Goal: Task Accomplishment & Management: Complete application form

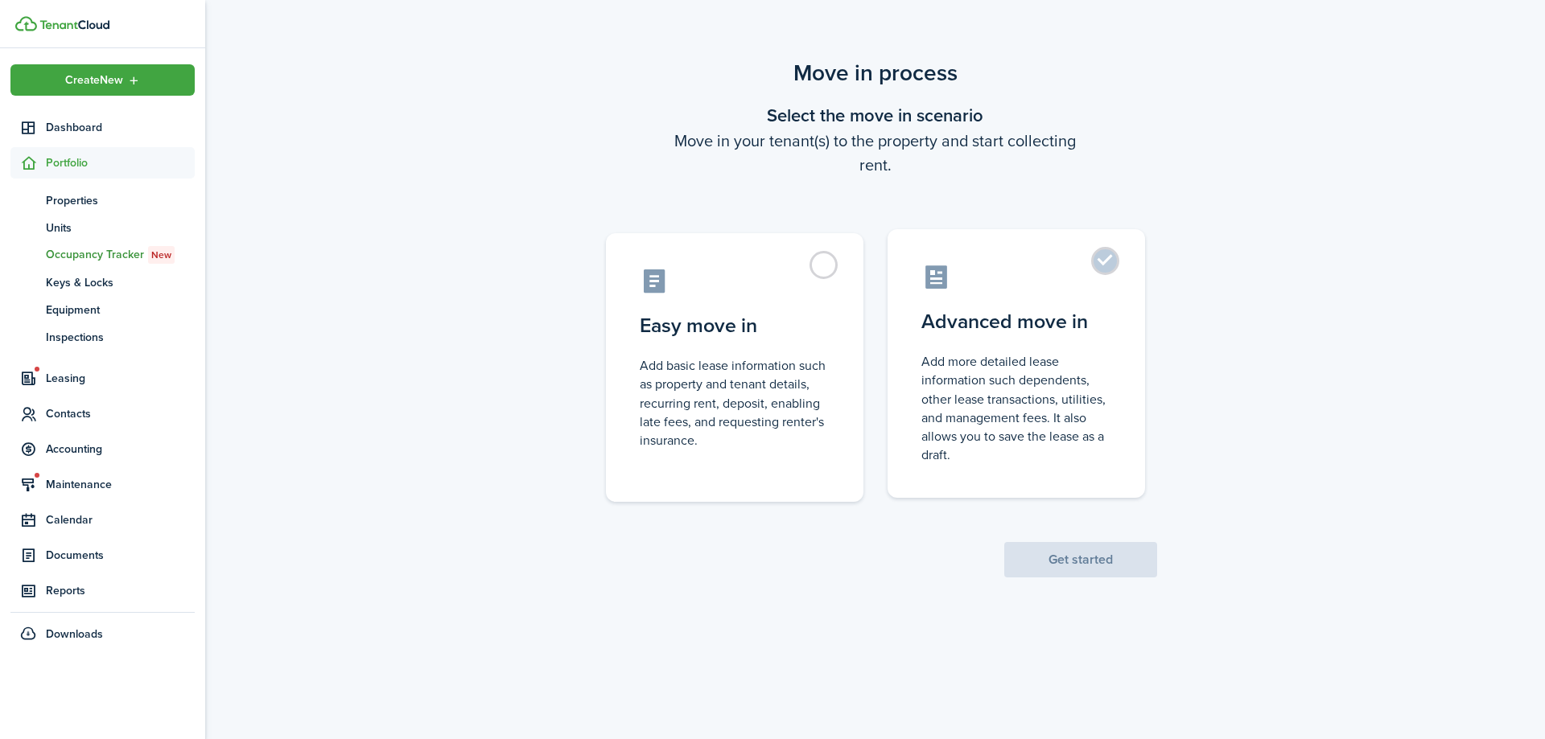
click at [1017, 398] on control-radio-card-description "Add more detailed lease information such dependents, other lease transactions, …" at bounding box center [1016, 408] width 190 height 112
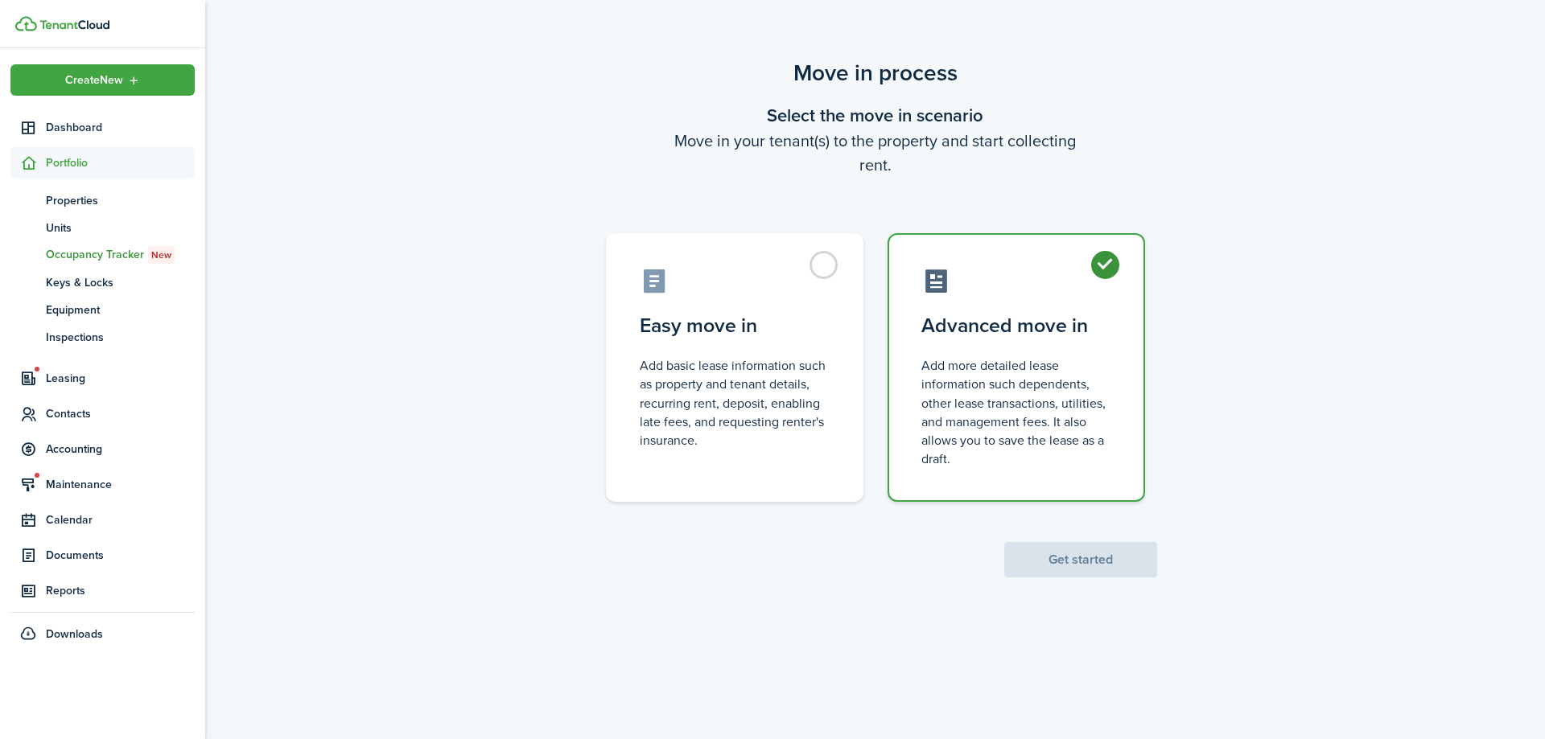
radio input "true"
click at [1042, 557] on button "Get started" at bounding box center [1080, 559] width 153 height 35
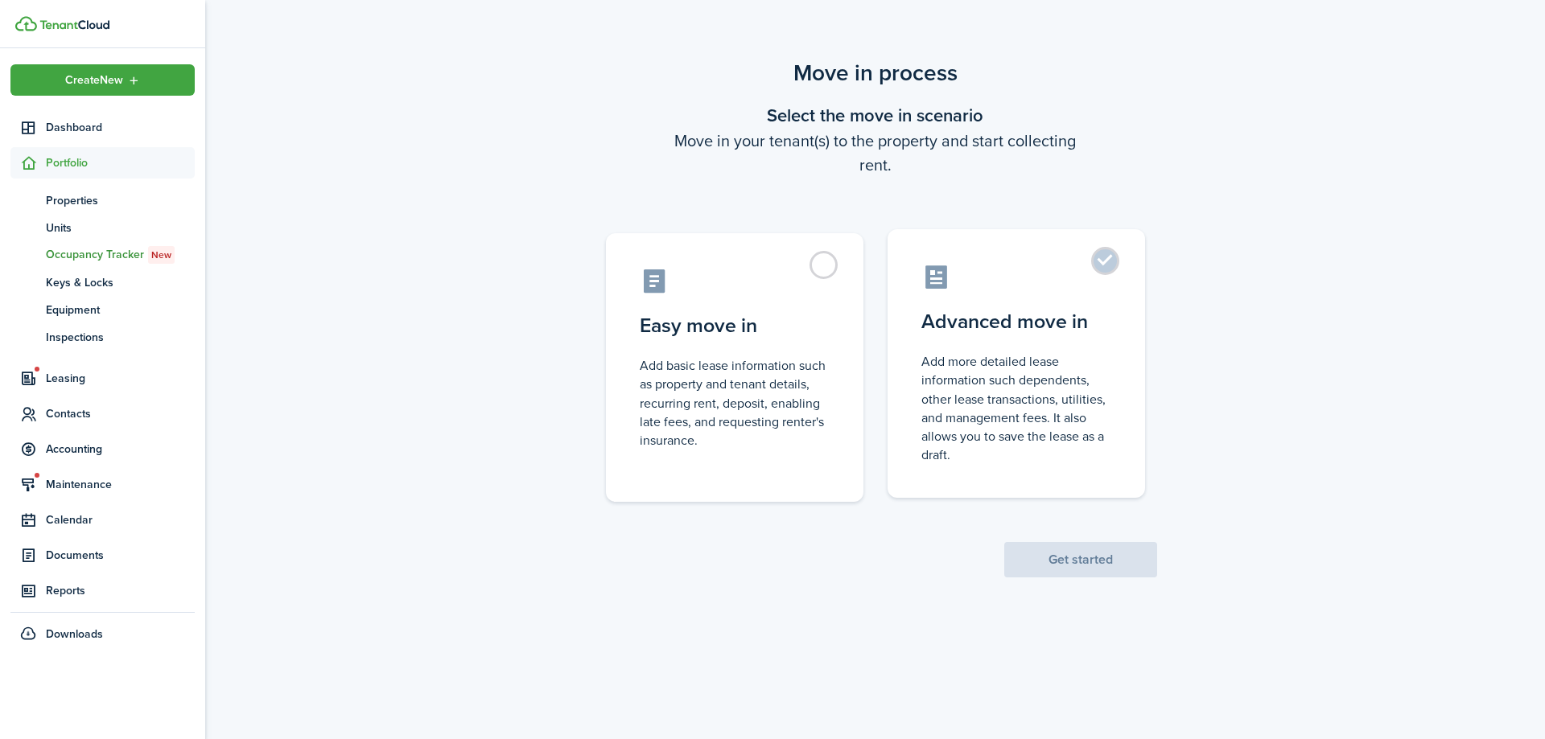
click at [1086, 270] on control-radio-card-icon at bounding box center [1016, 277] width 190 height 28
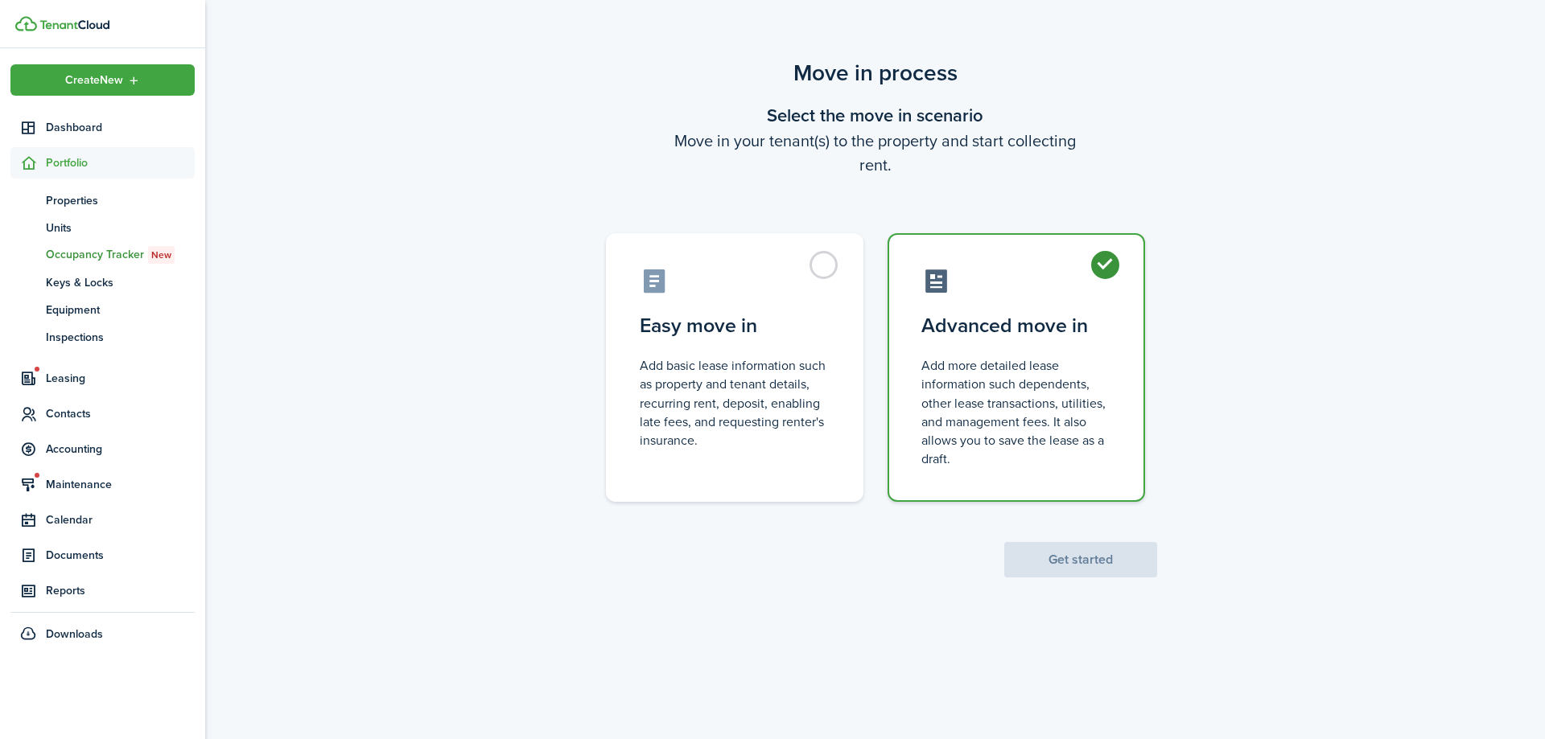
radio input "true"
click at [1123, 564] on button "Get started" at bounding box center [1080, 559] width 153 height 35
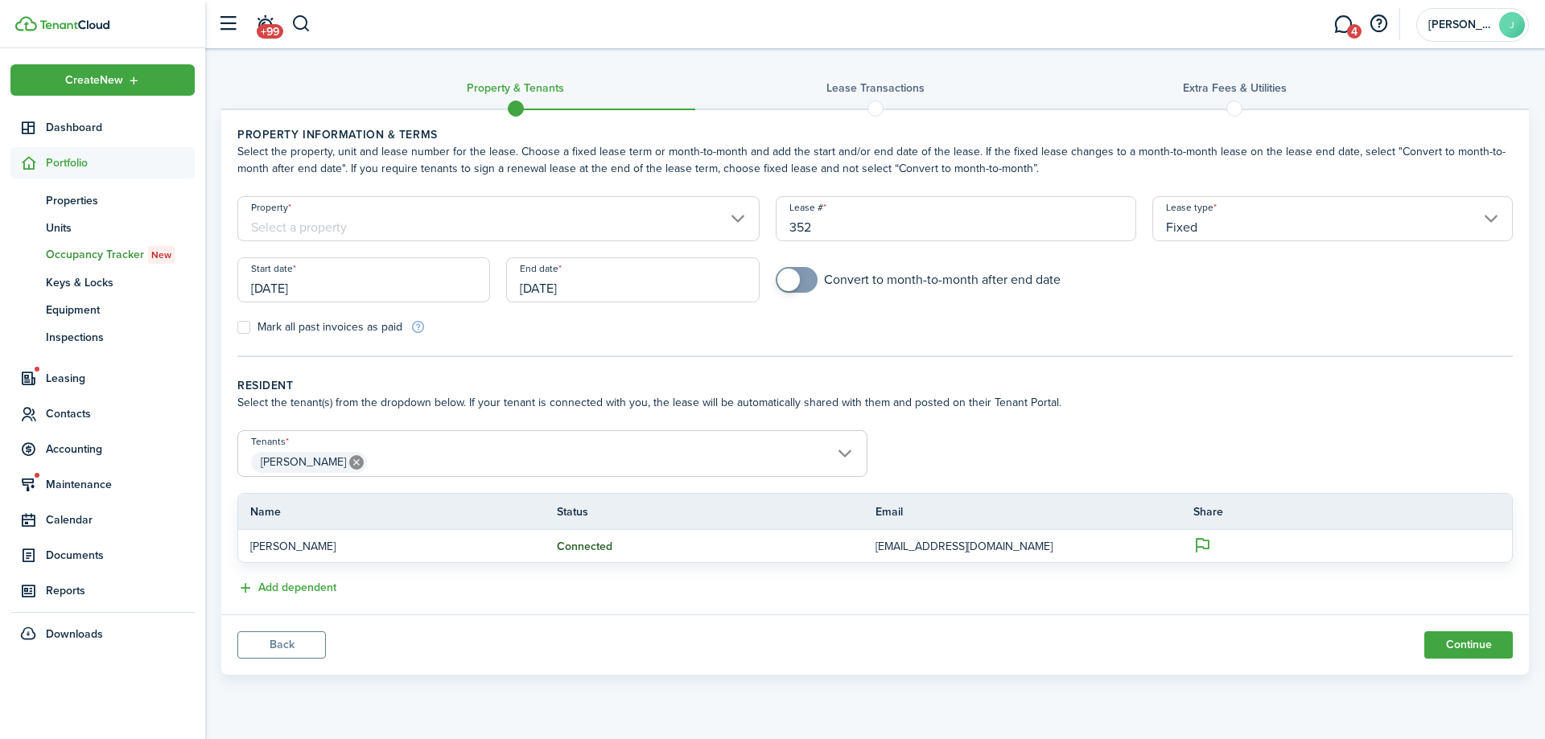
click at [380, 289] on input "[DATE]" at bounding box center [363, 279] width 253 height 45
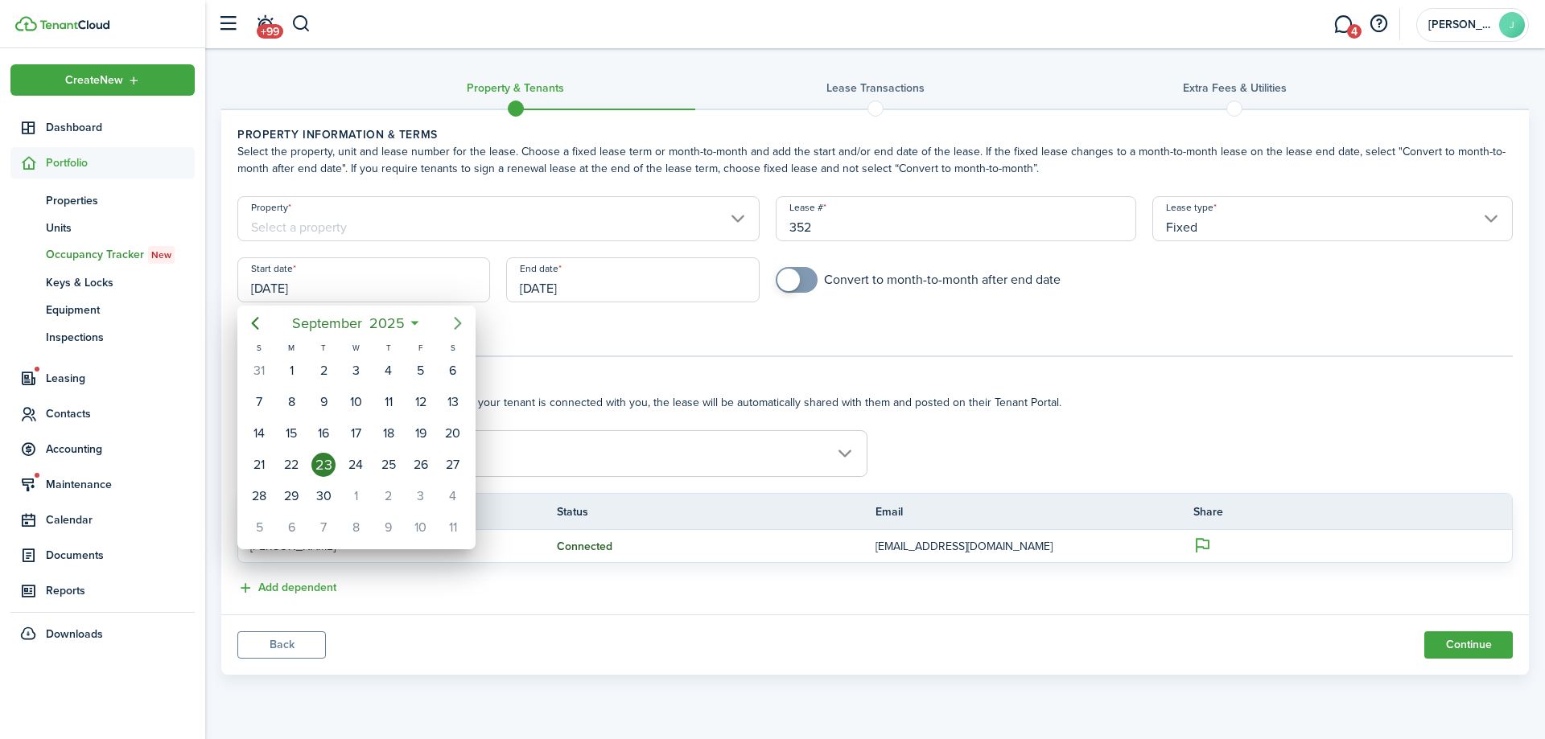
click at [458, 315] on icon "Next page" at bounding box center [457, 323] width 19 height 19
click at [303, 465] on div "20" at bounding box center [291, 465] width 24 height 24
type input "[DATE]"
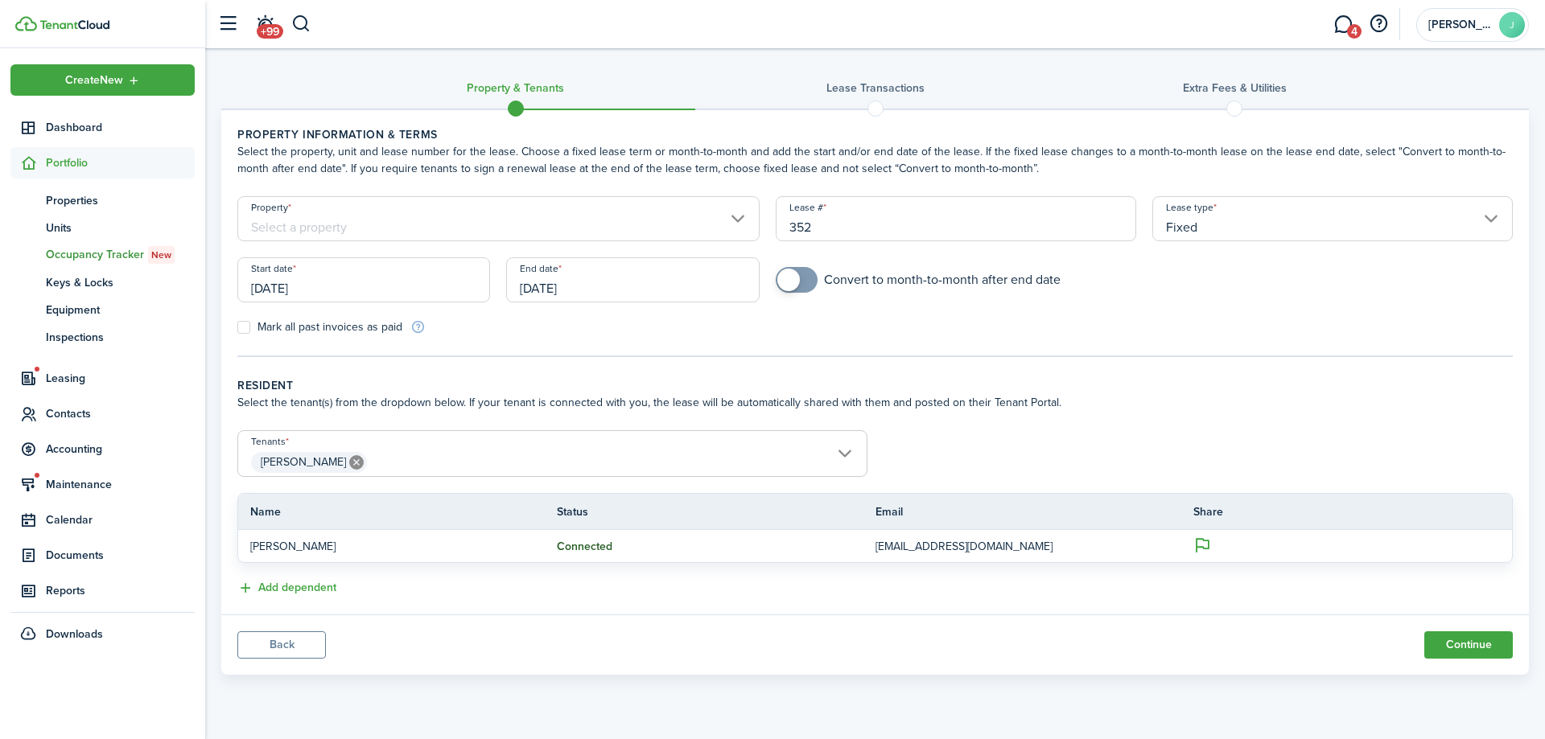
click at [626, 291] on input "[DATE]" at bounding box center [632, 279] width 253 height 45
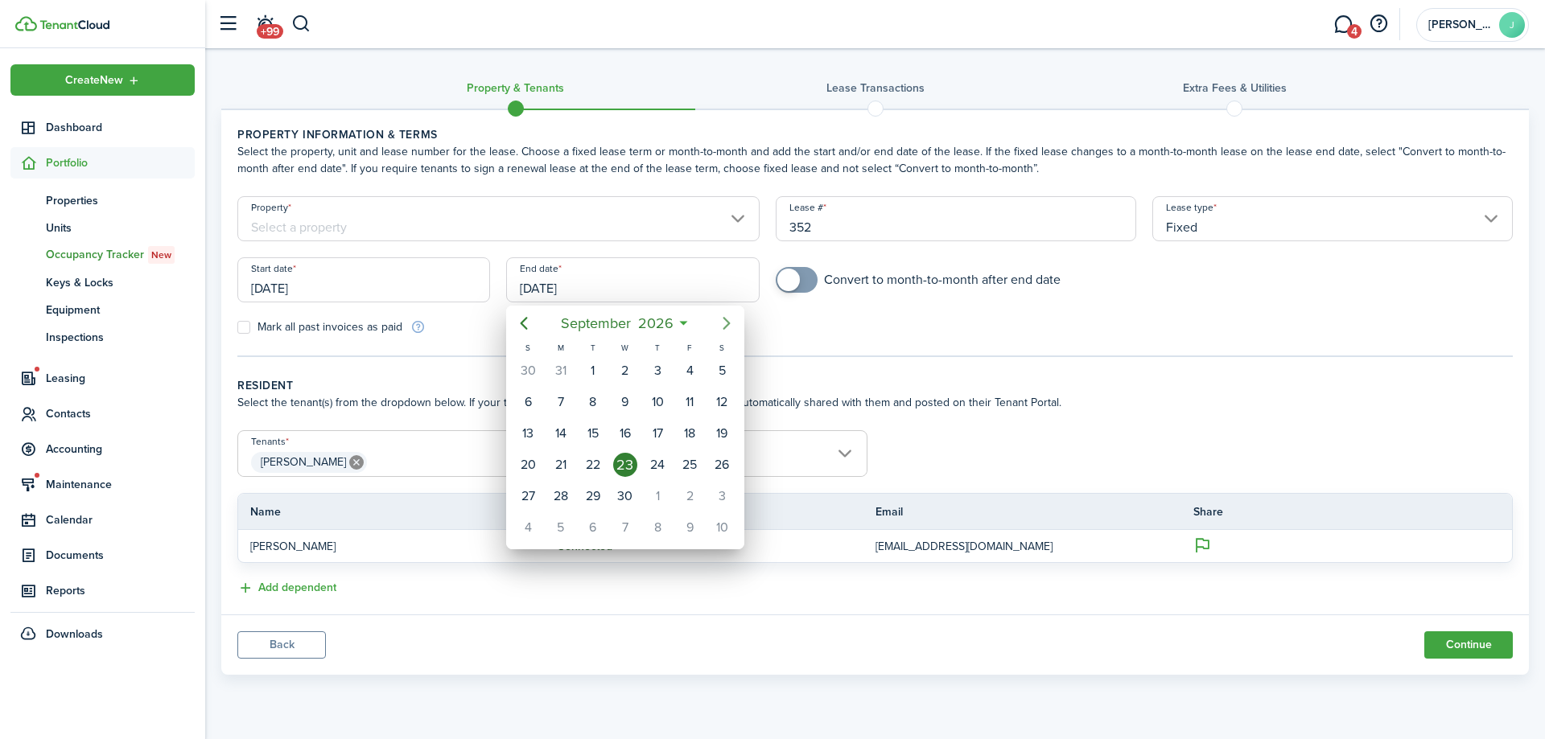
click at [720, 324] on icon "Next page" at bounding box center [726, 323] width 19 height 19
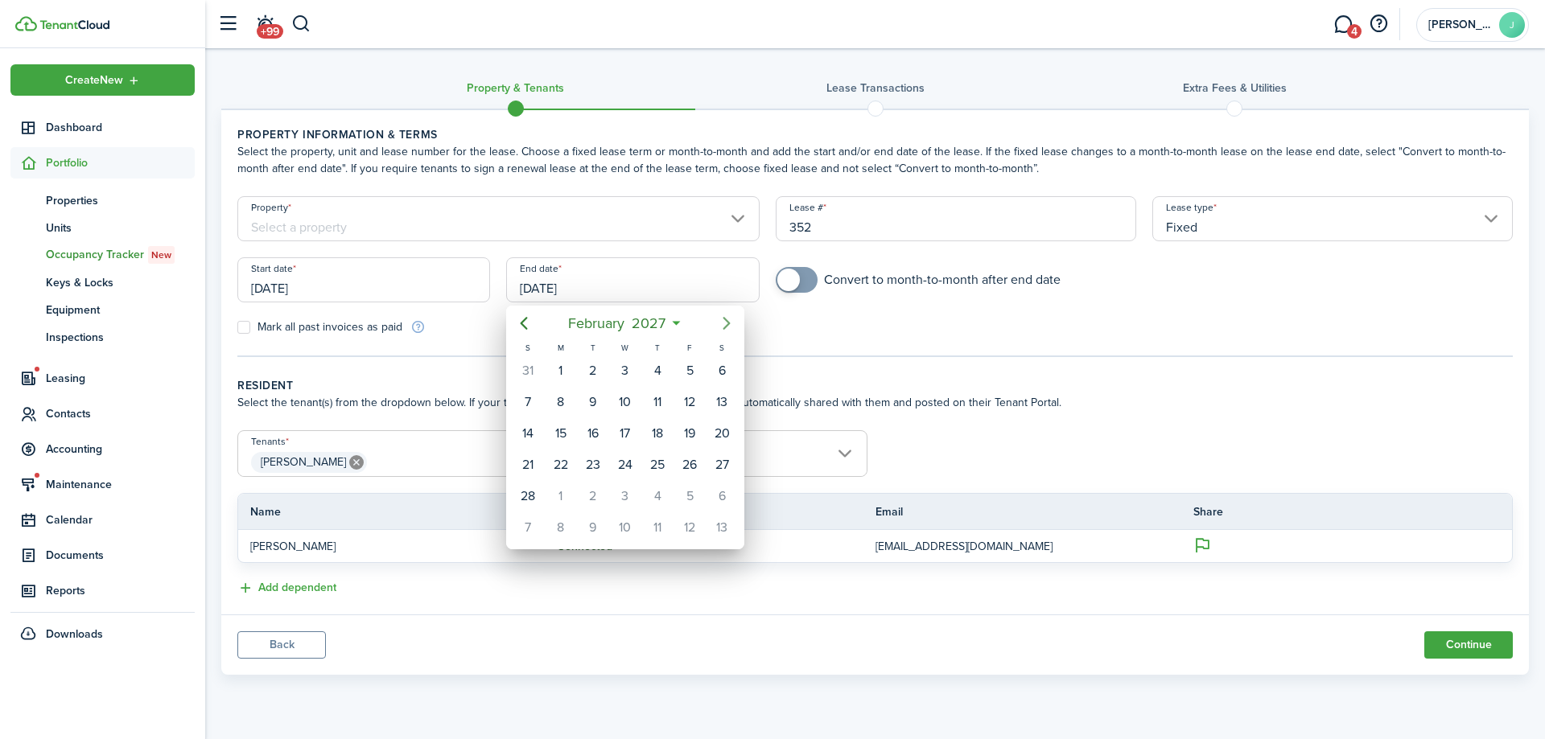
click at [720, 324] on icon "Next page" at bounding box center [726, 323] width 19 height 19
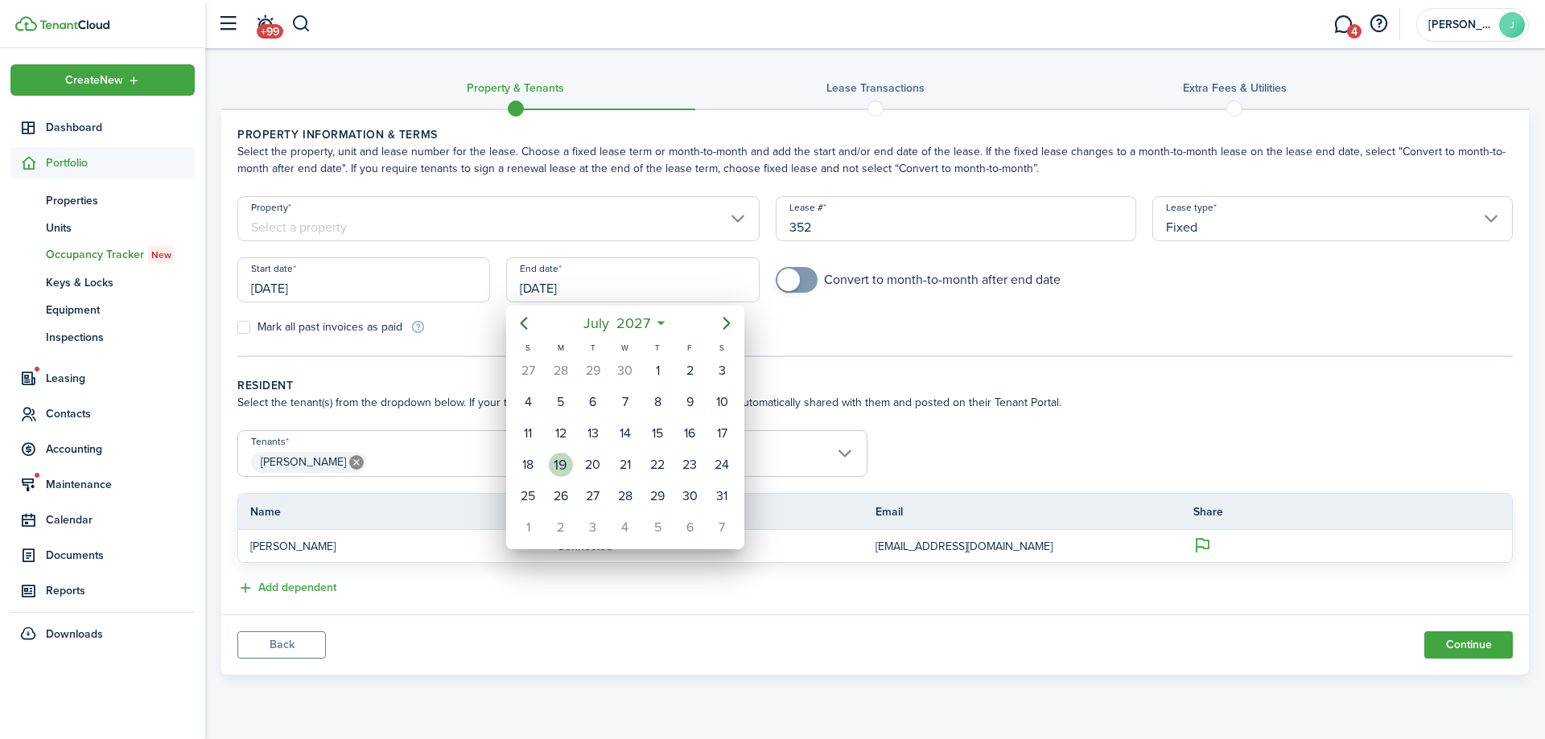
click at [561, 464] on div "19" at bounding box center [561, 465] width 24 height 24
type input "[DATE]"
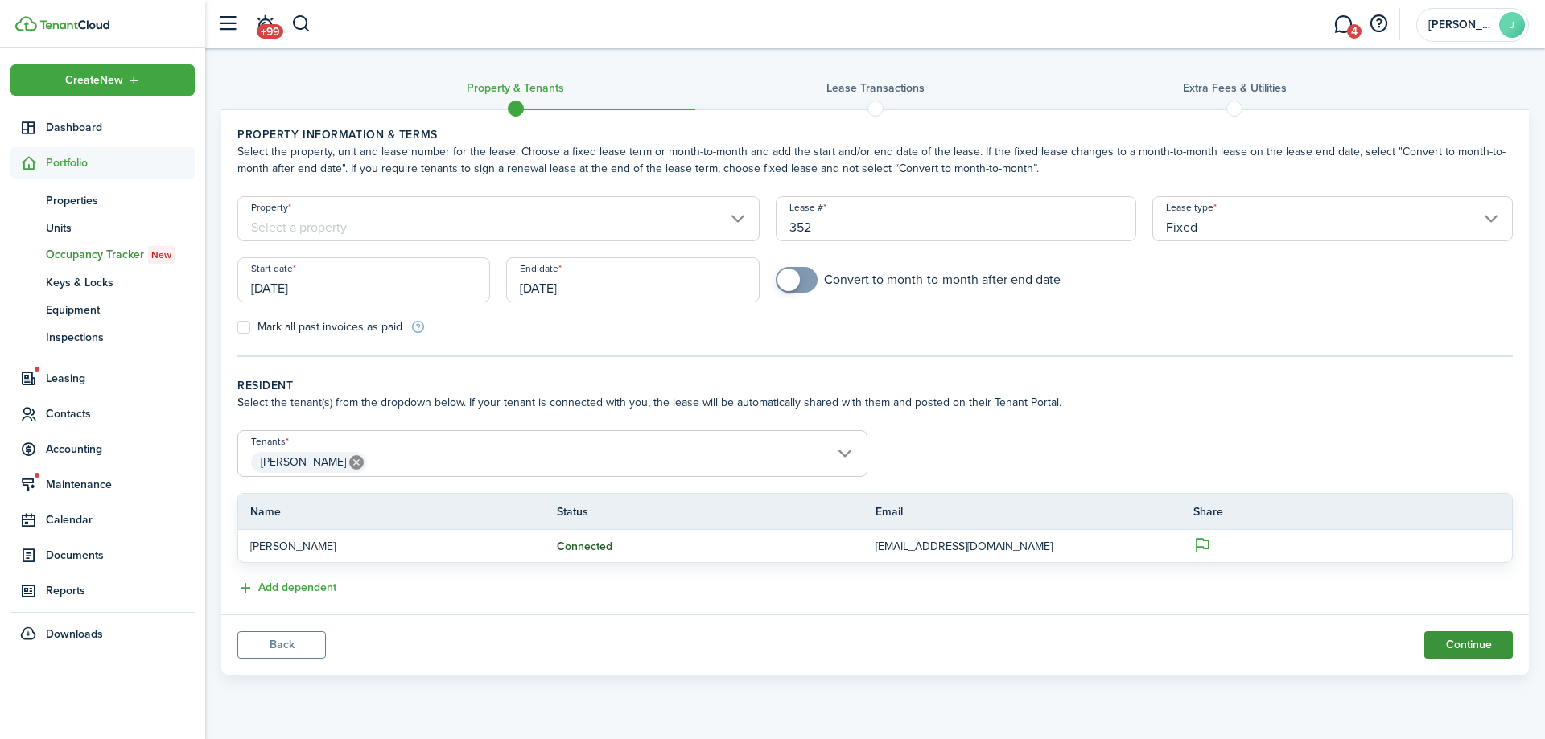
click at [1485, 639] on button "Continue" at bounding box center [1468, 645] width 89 height 27
click at [585, 222] on input "Property" at bounding box center [498, 218] width 522 height 45
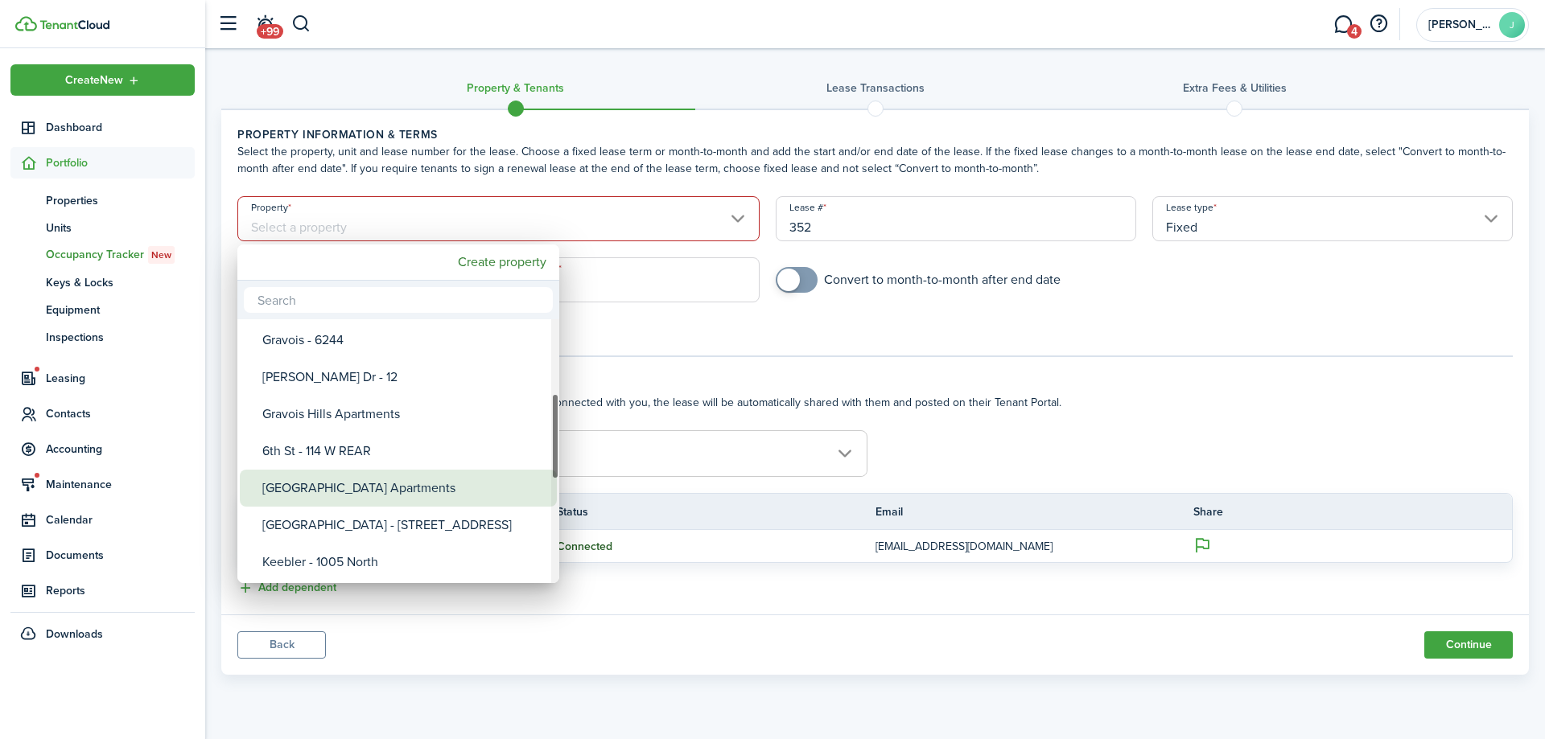
click at [373, 492] on div "[GEOGRAPHIC_DATA] Apartments" at bounding box center [404, 488] width 285 height 37
type input "[GEOGRAPHIC_DATA] Apartments"
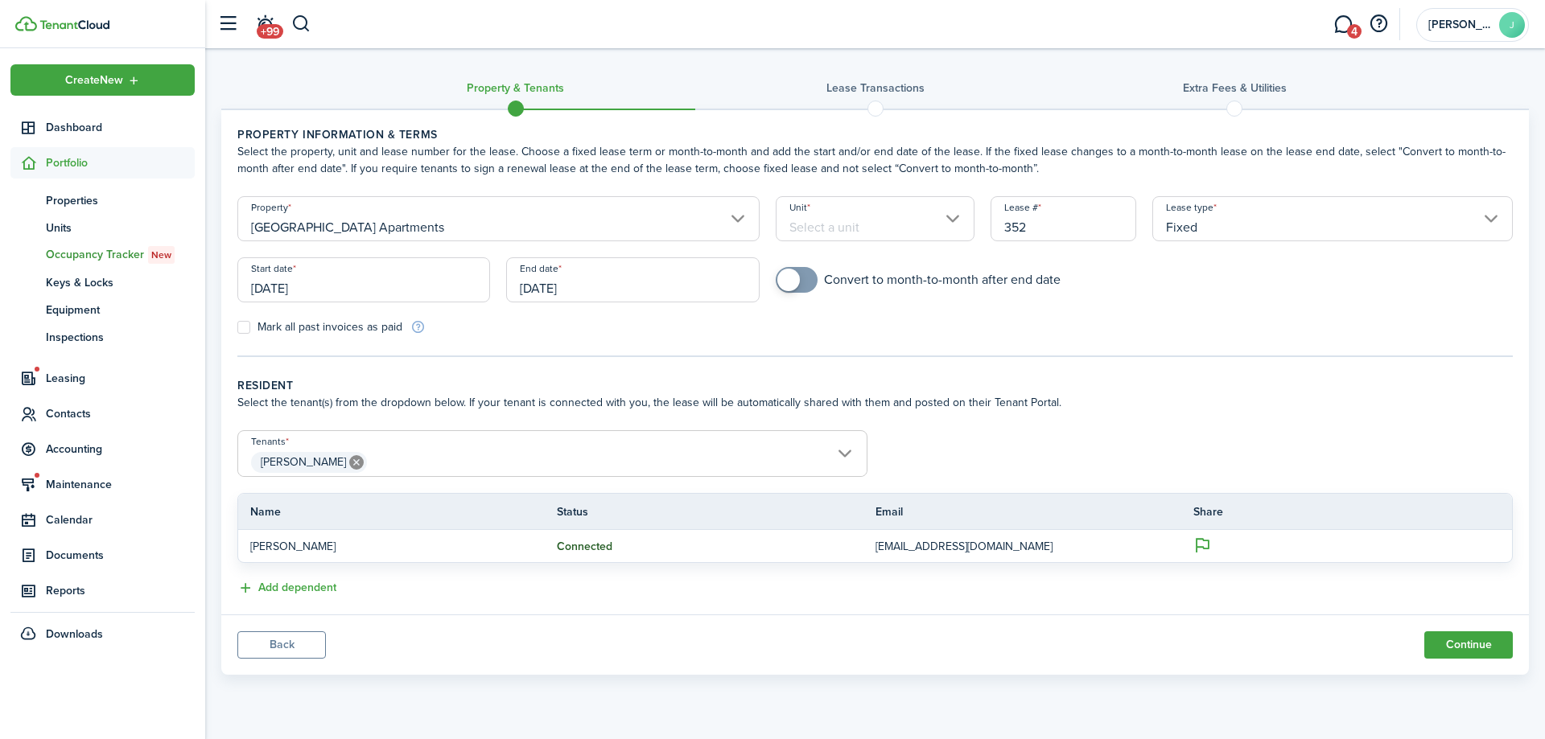
click at [879, 232] on input "Unit" at bounding box center [876, 218] width 200 height 45
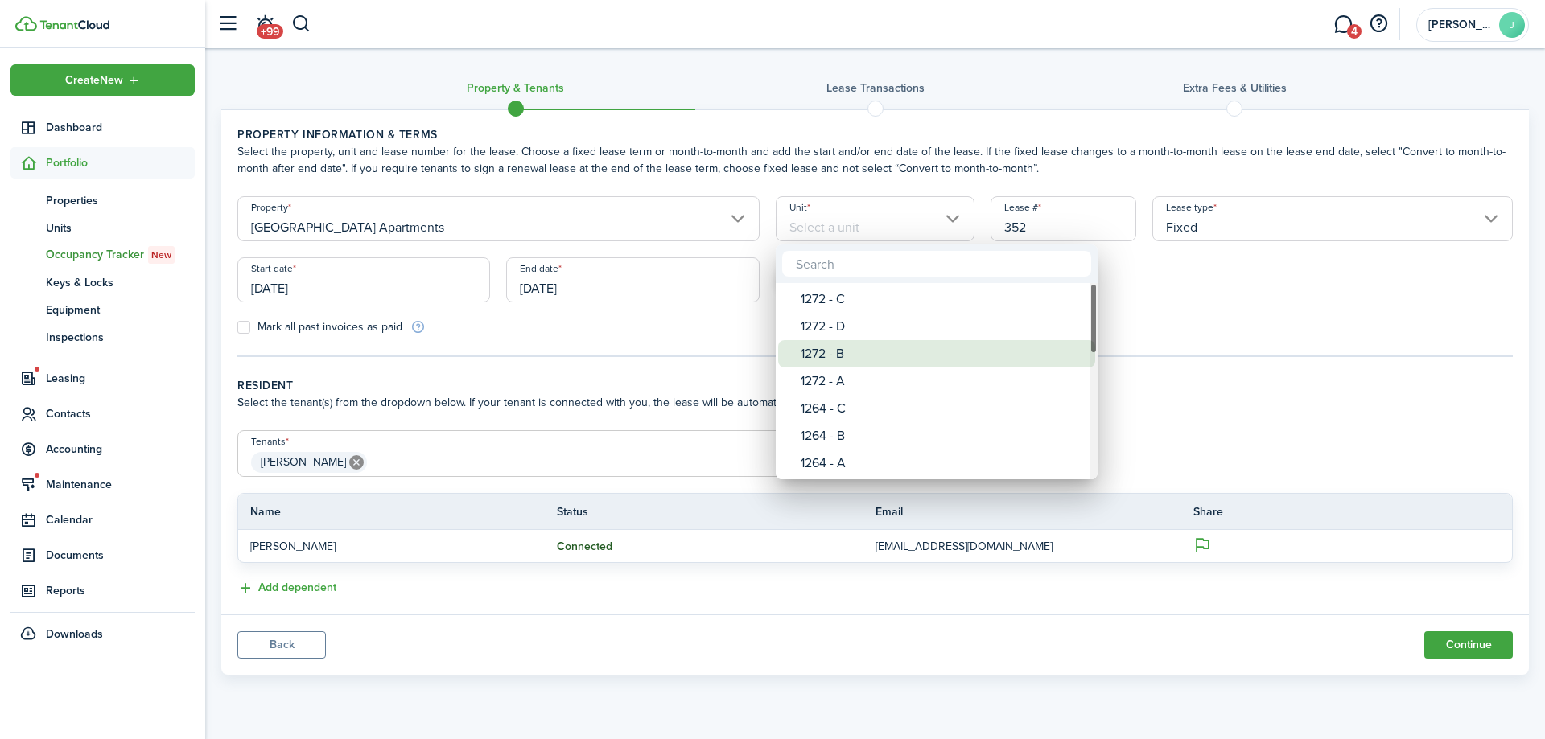
click at [867, 353] on div "1272 - B" at bounding box center [943, 353] width 285 height 27
type input "1272 - B"
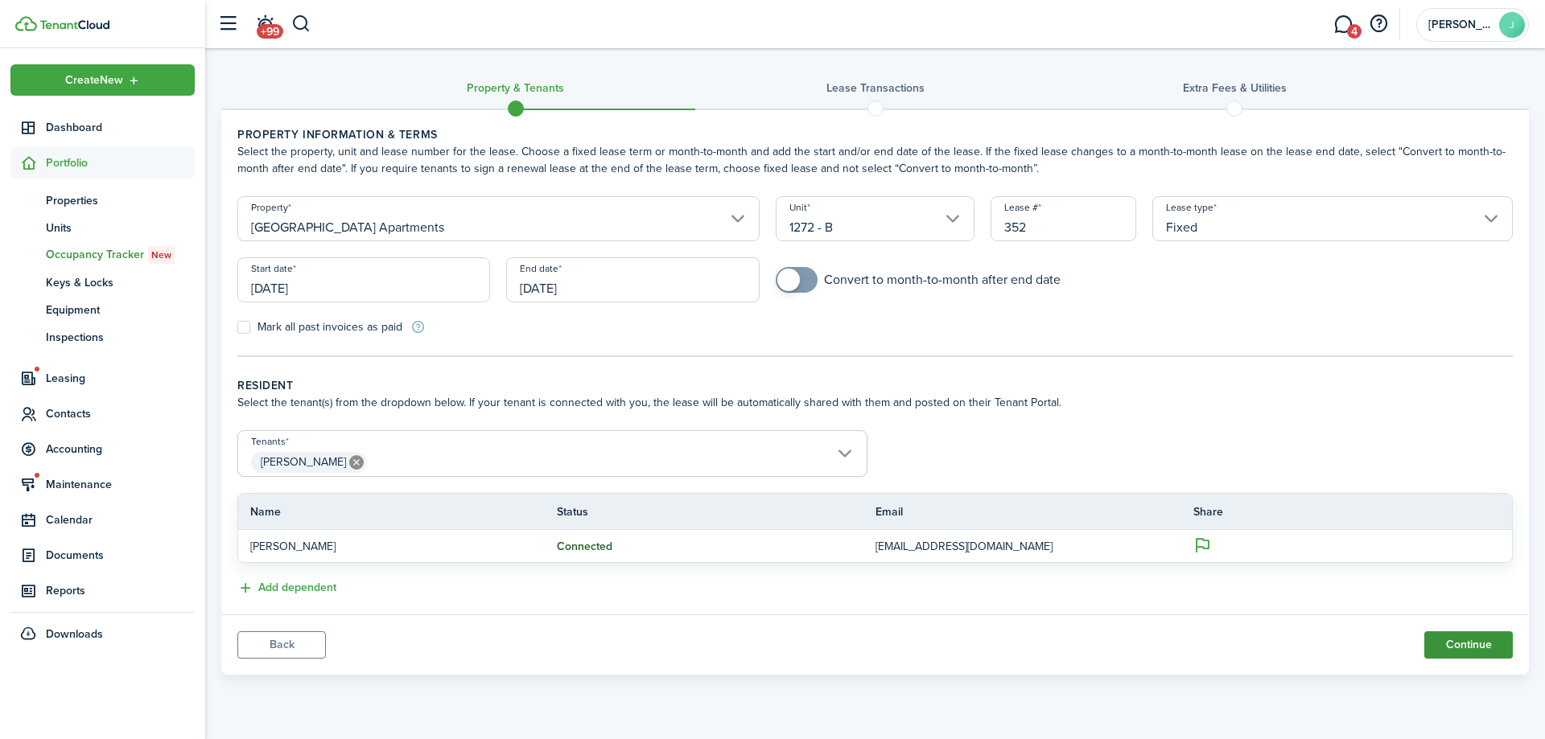
click at [1479, 643] on button "Continue" at bounding box center [1468, 645] width 89 height 27
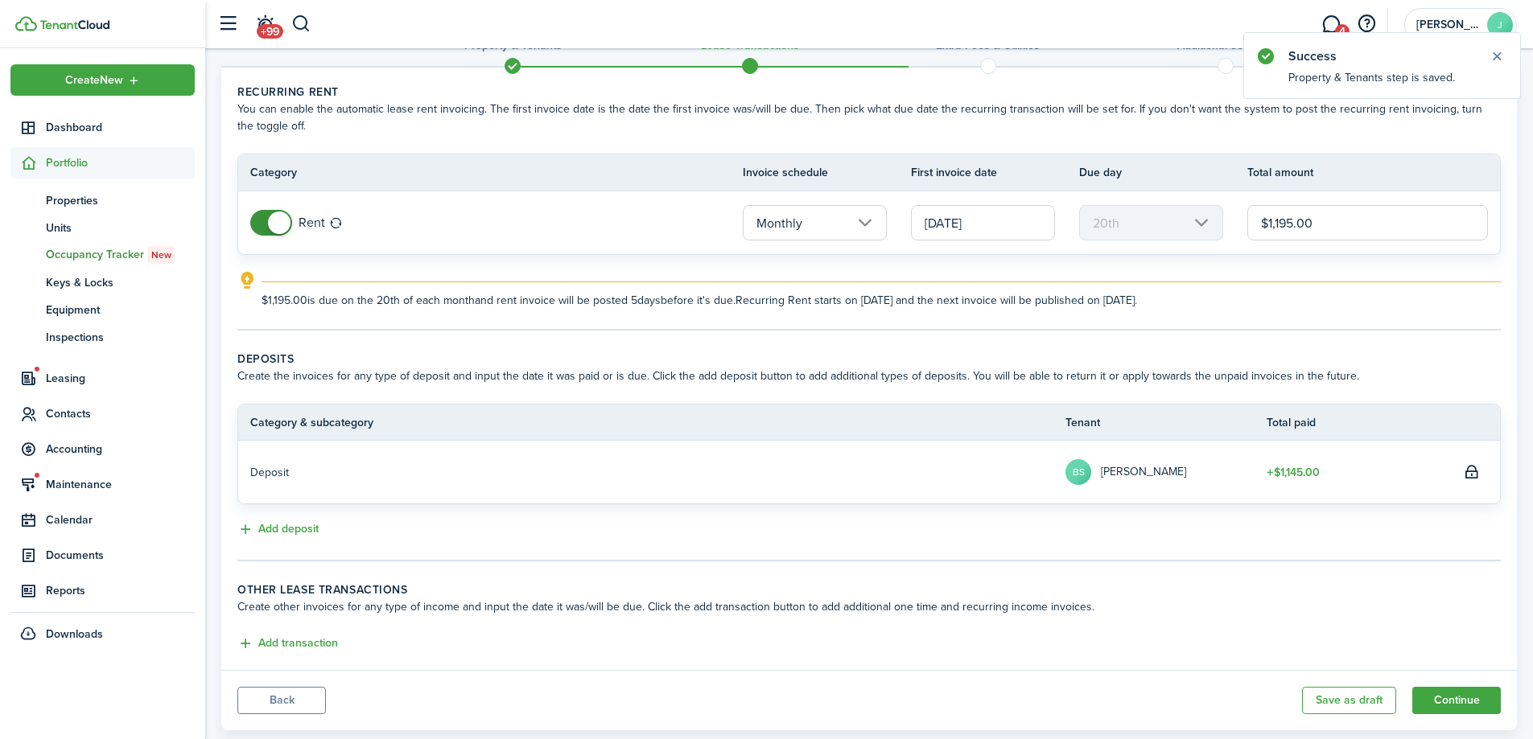
scroll to position [78, 0]
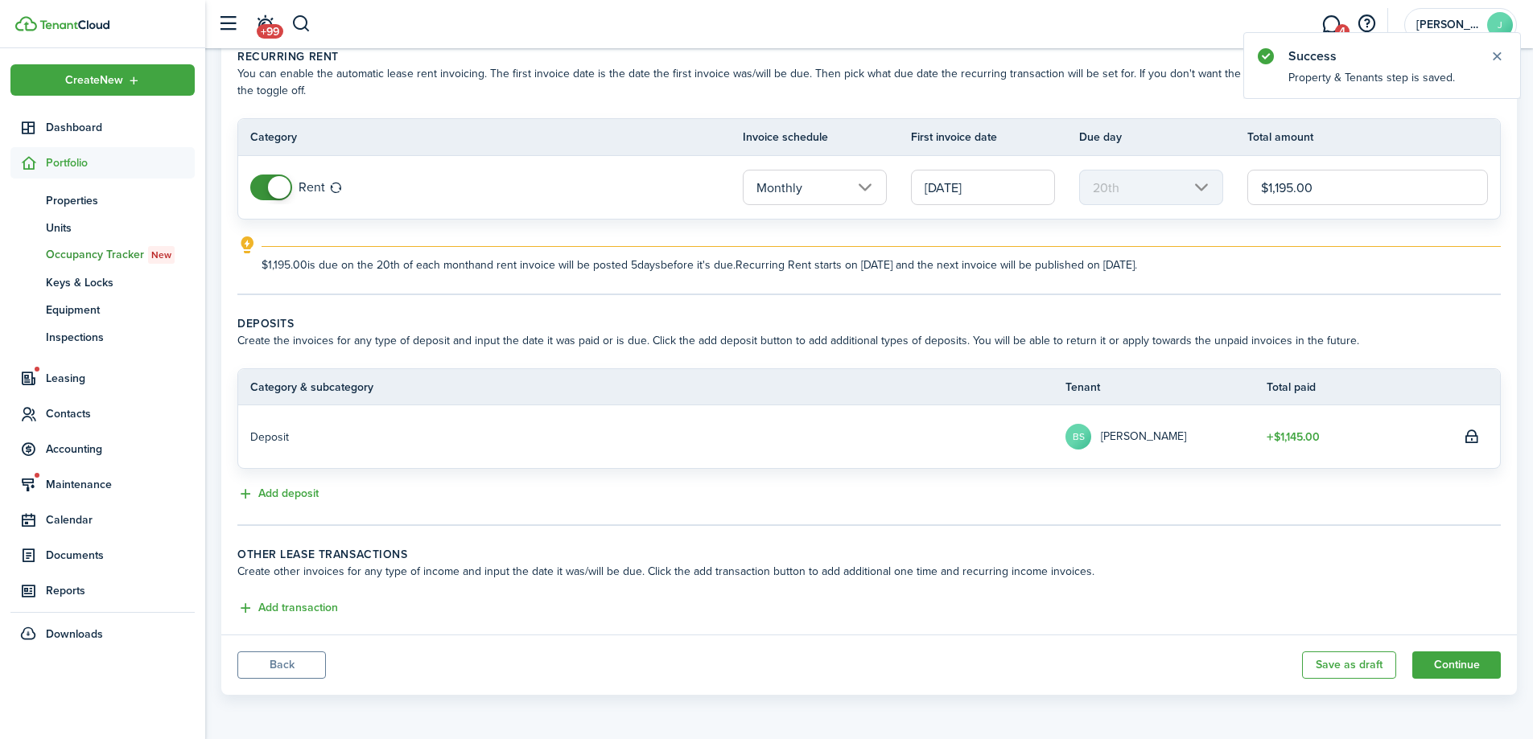
click at [277, 677] on button "Back" at bounding box center [281, 665] width 89 height 27
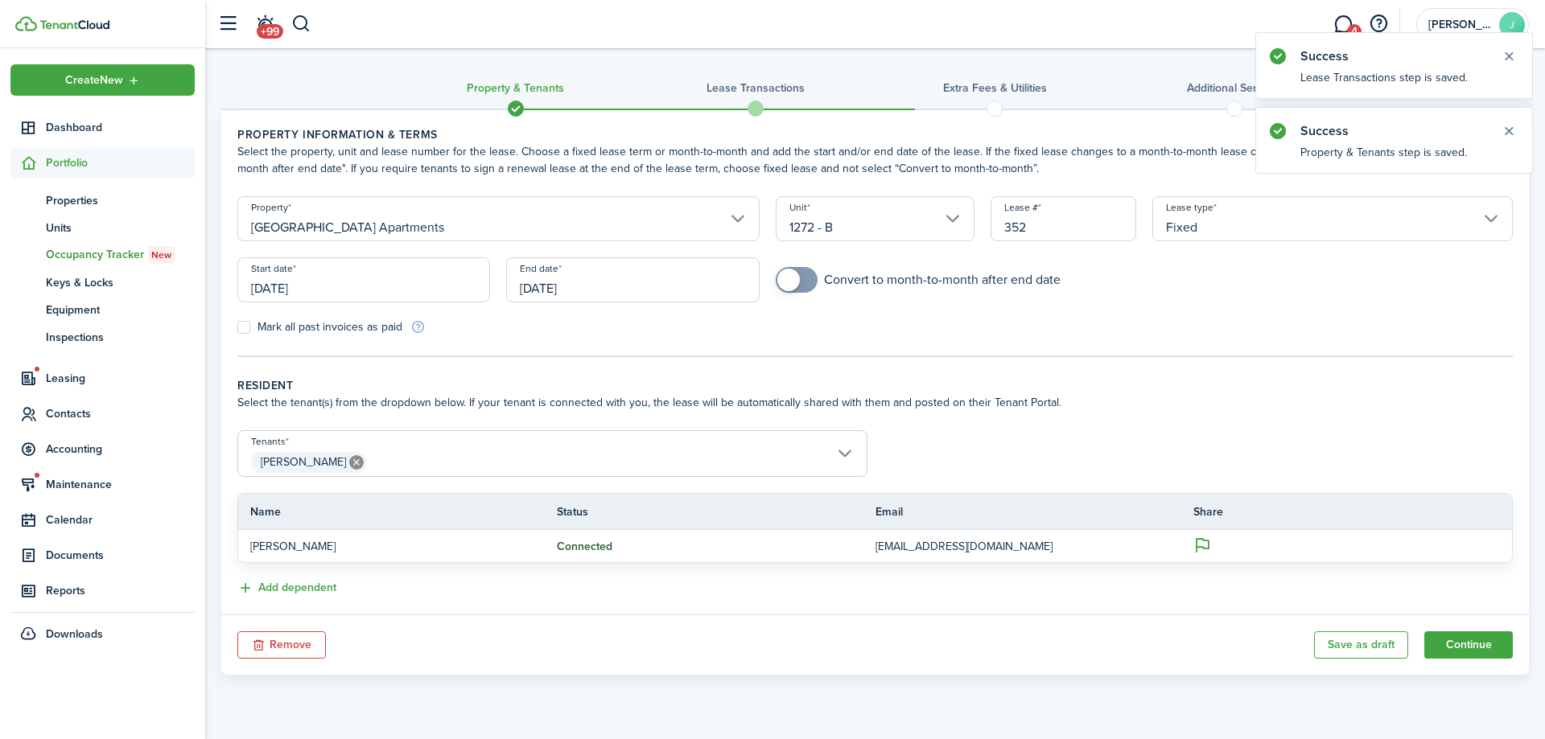
click at [564, 290] on input "[DATE]" at bounding box center [632, 279] width 253 height 45
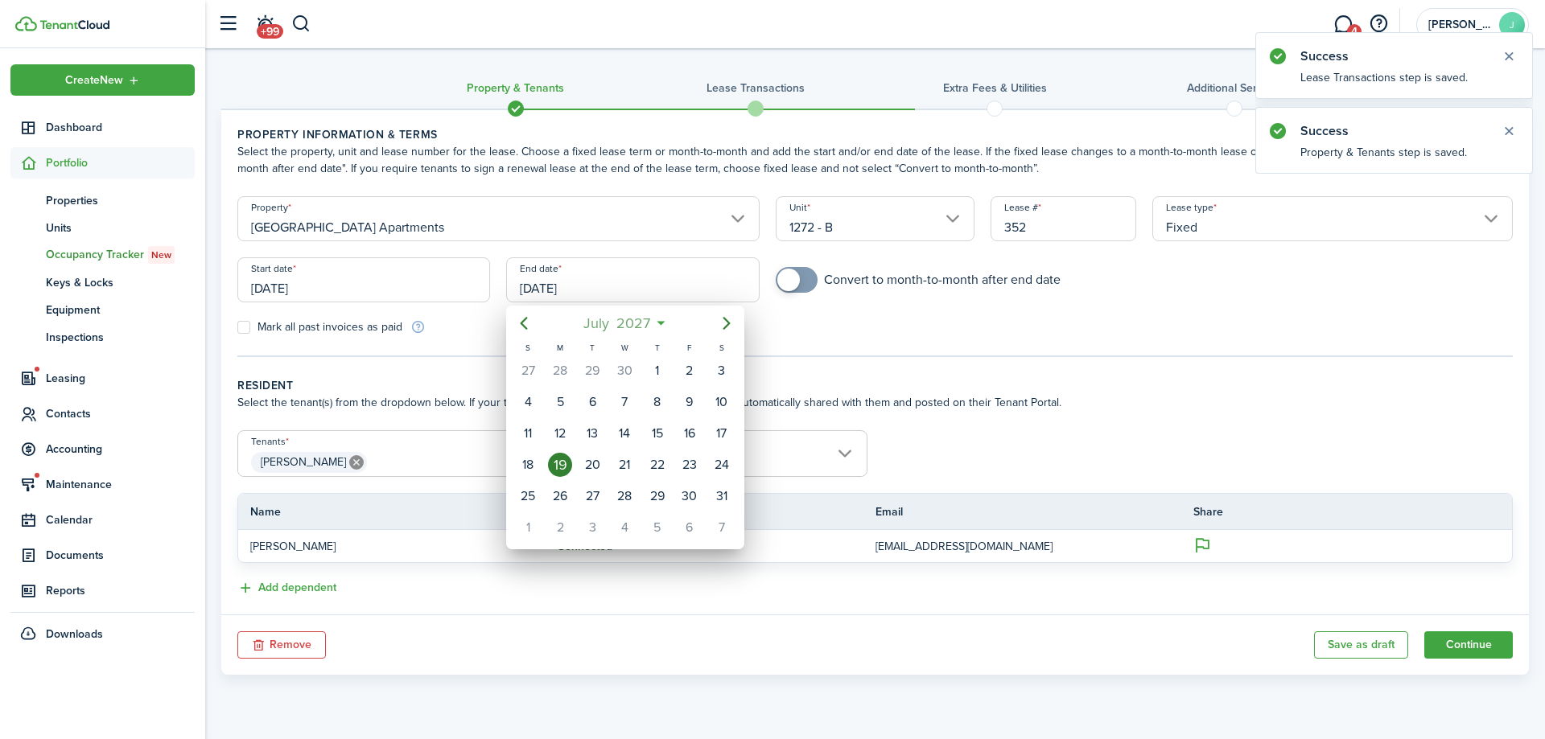
click at [601, 323] on span "July" at bounding box center [596, 323] width 33 height 29
click at [624, 329] on span "2027" at bounding box center [616, 323] width 41 height 29
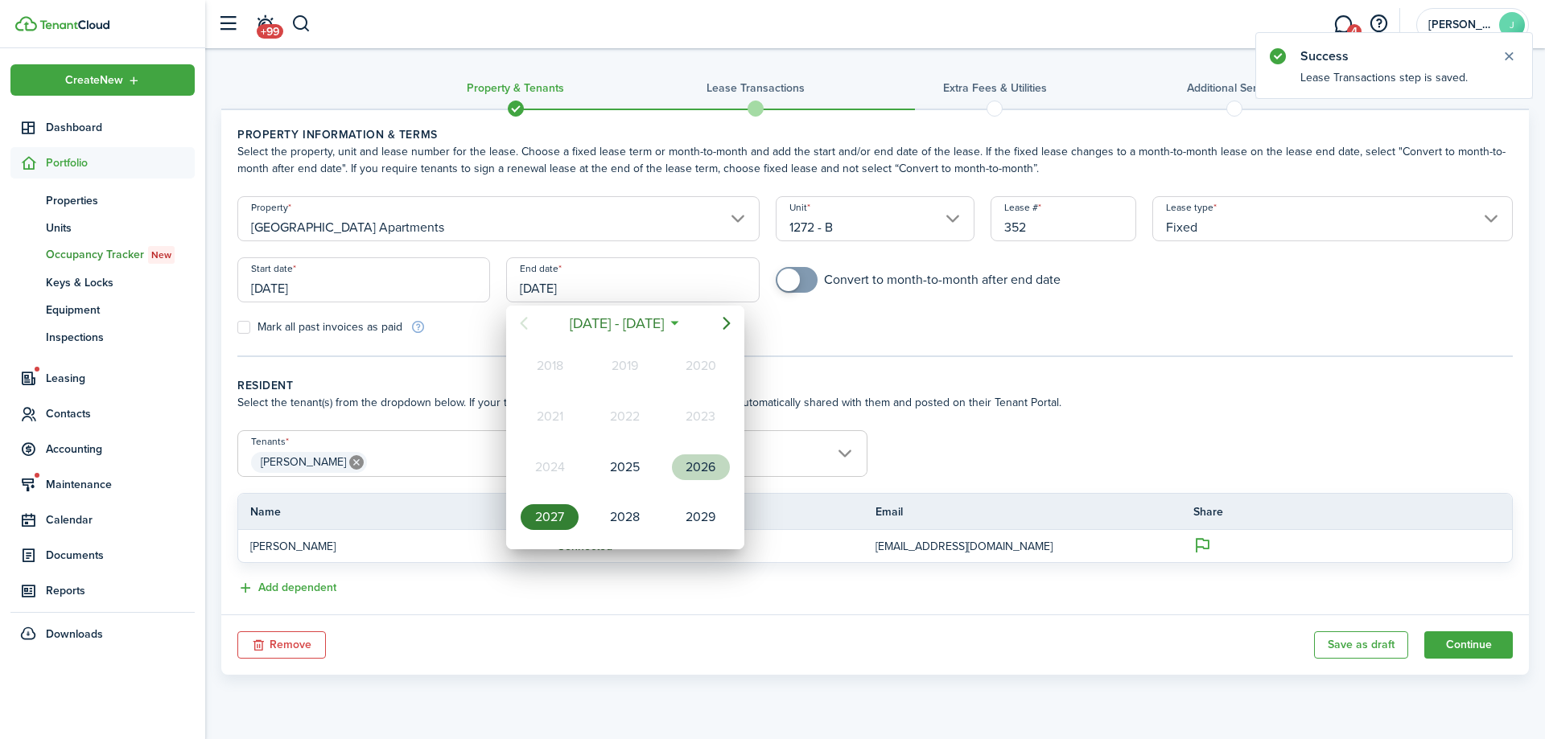
click at [704, 469] on div "2026" at bounding box center [701, 468] width 58 height 26
click at [558, 460] on div "[DATE]" at bounding box center [550, 468] width 58 height 26
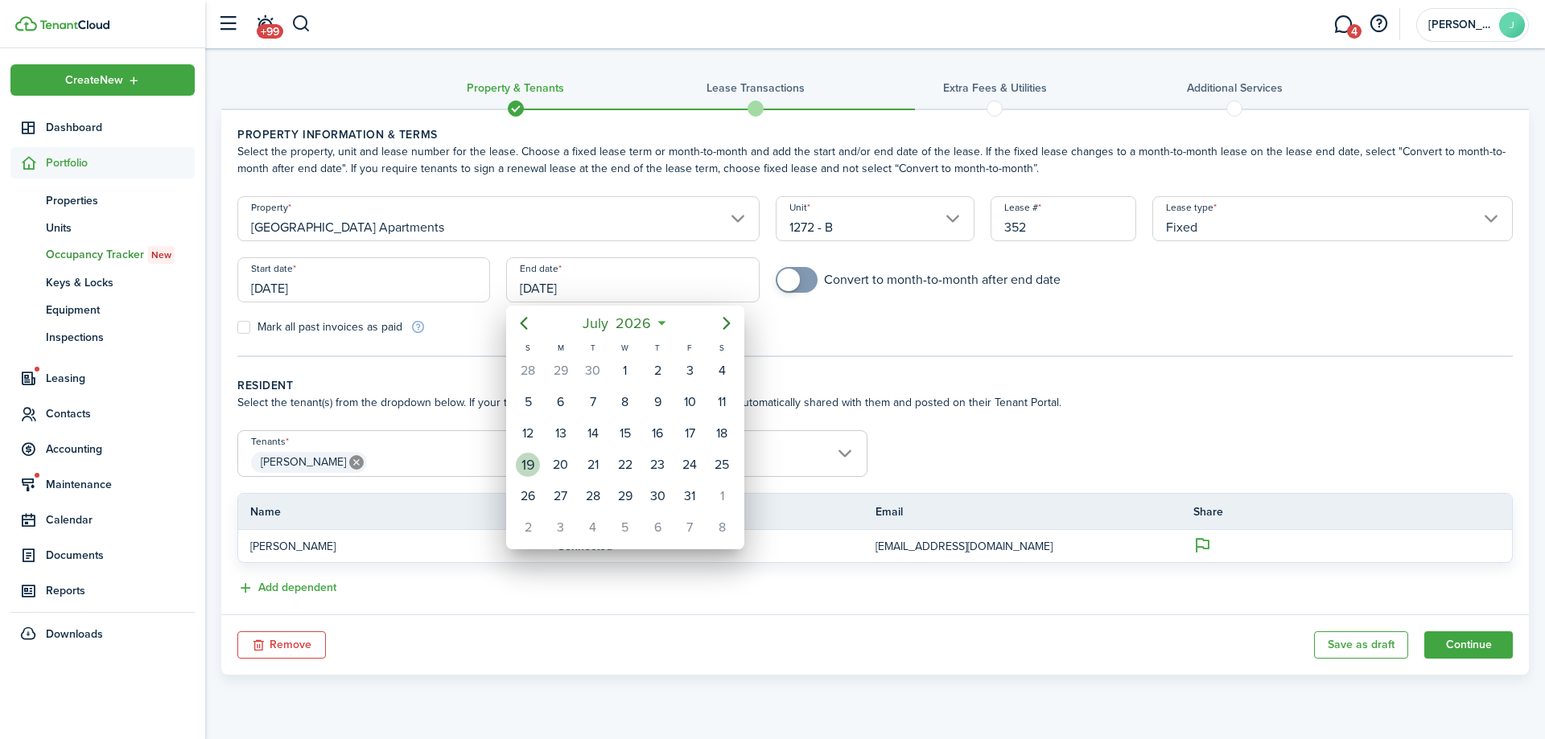
click at [537, 464] on div "19" at bounding box center [528, 465] width 24 height 24
type input "[DATE]"
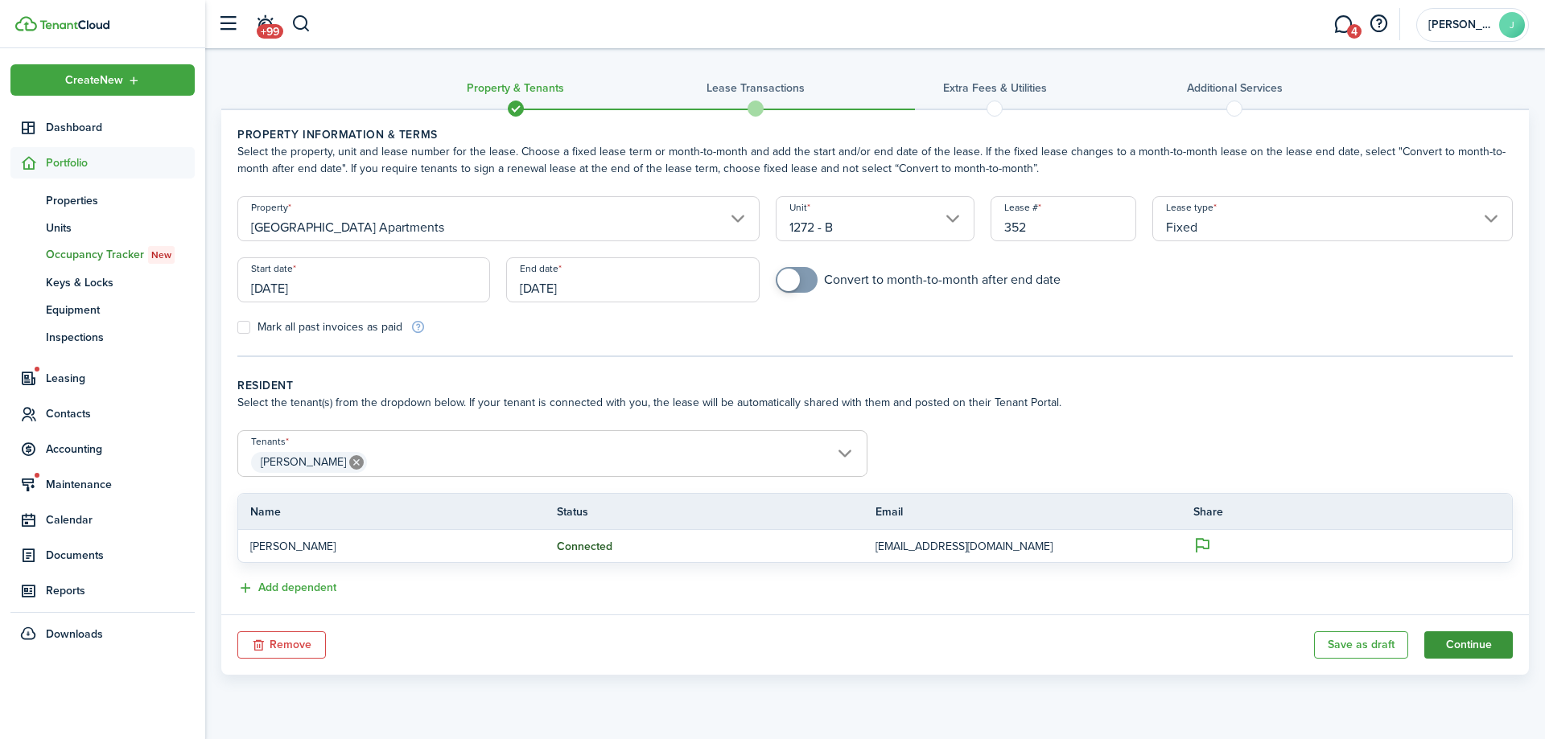
click at [1435, 644] on button "Continue" at bounding box center [1468, 645] width 89 height 27
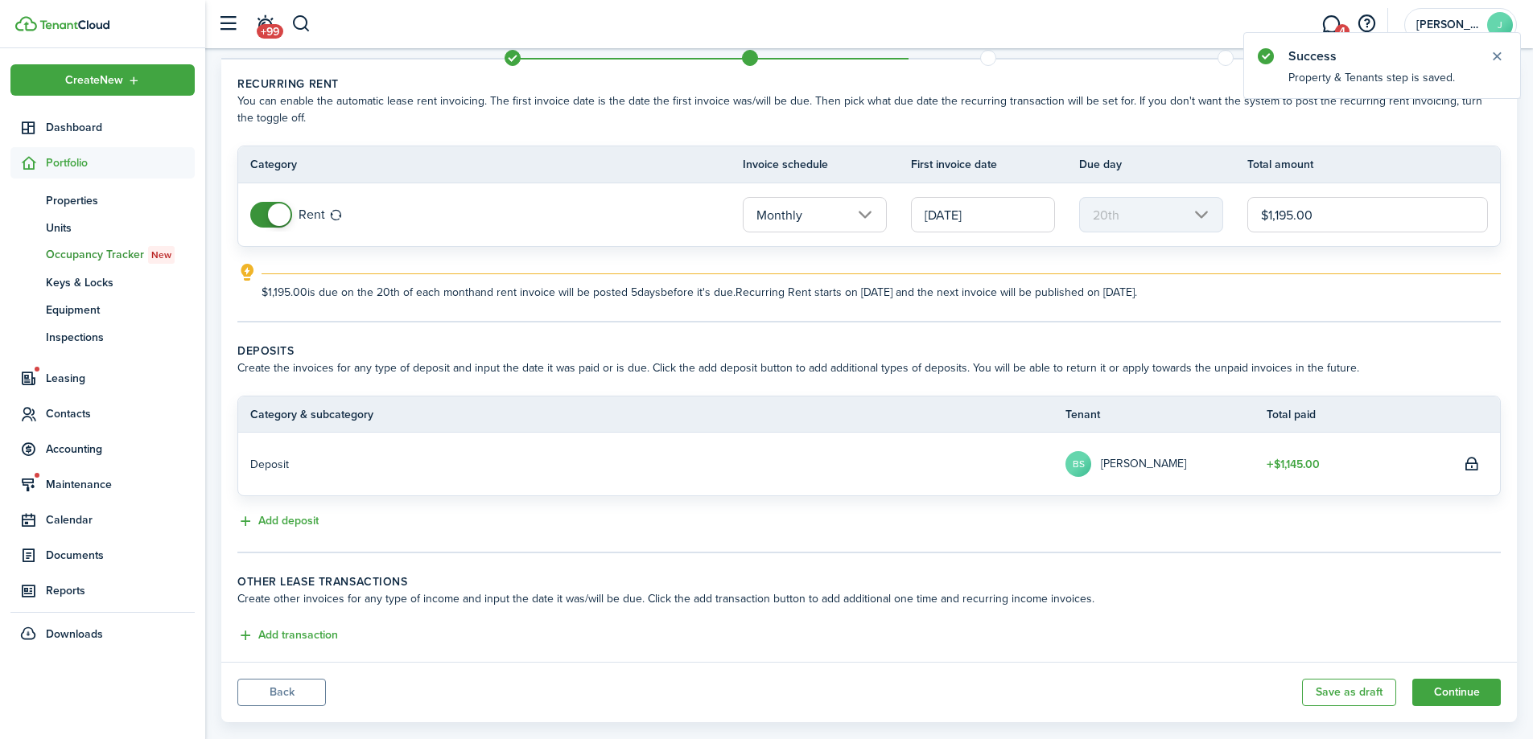
scroll to position [78, 0]
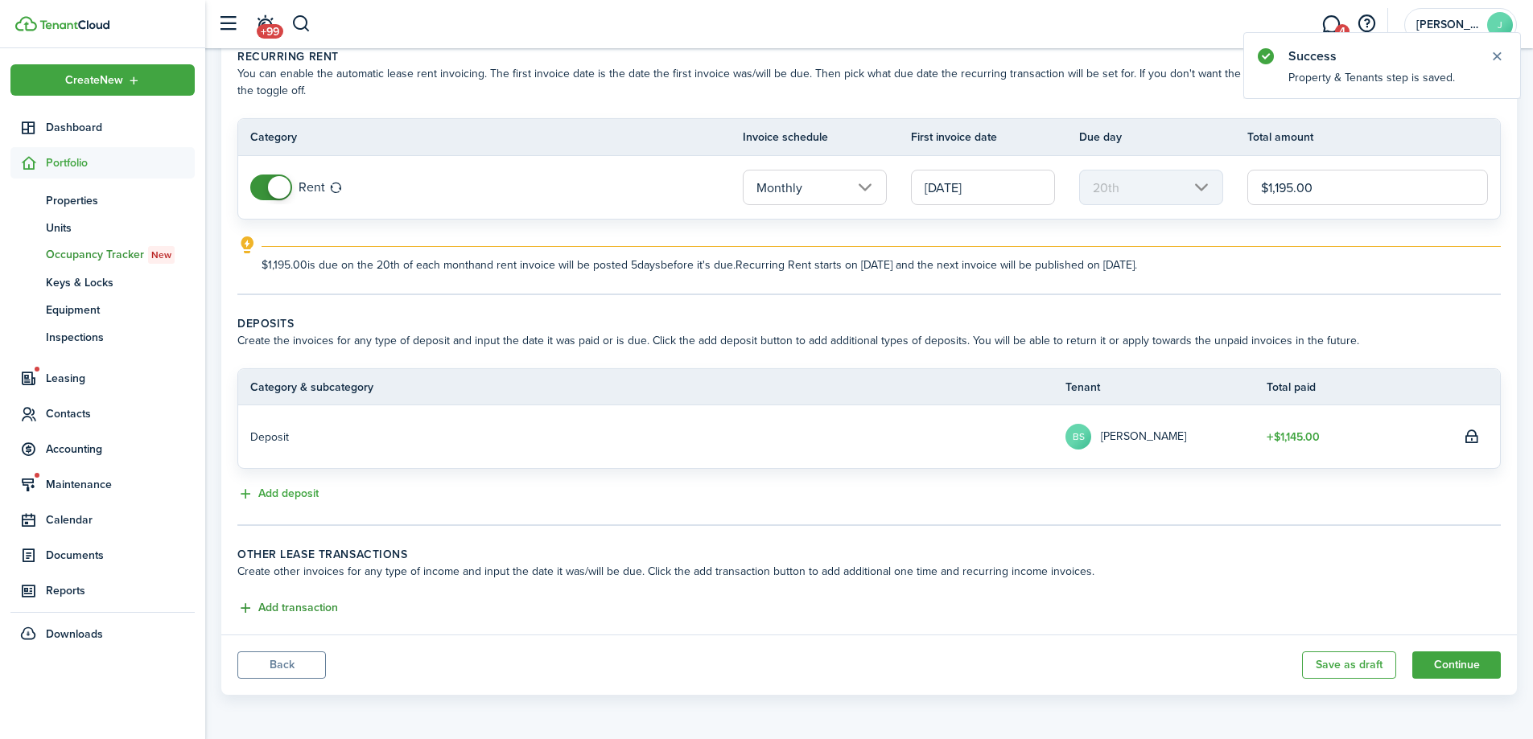
click at [328, 607] on button "Add transaction" at bounding box center [287, 608] width 101 height 19
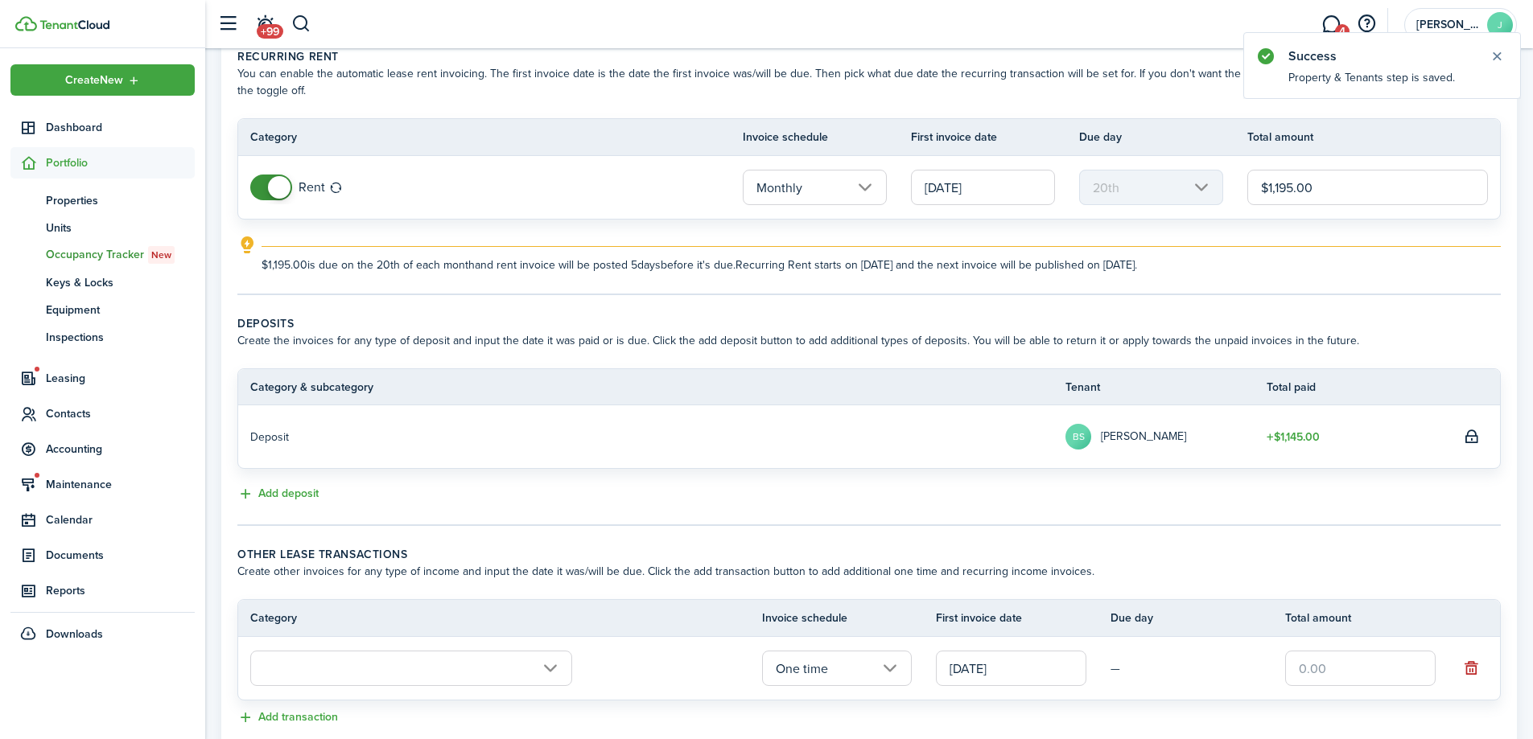
click at [361, 656] on input "text" at bounding box center [411, 668] width 322 height 35
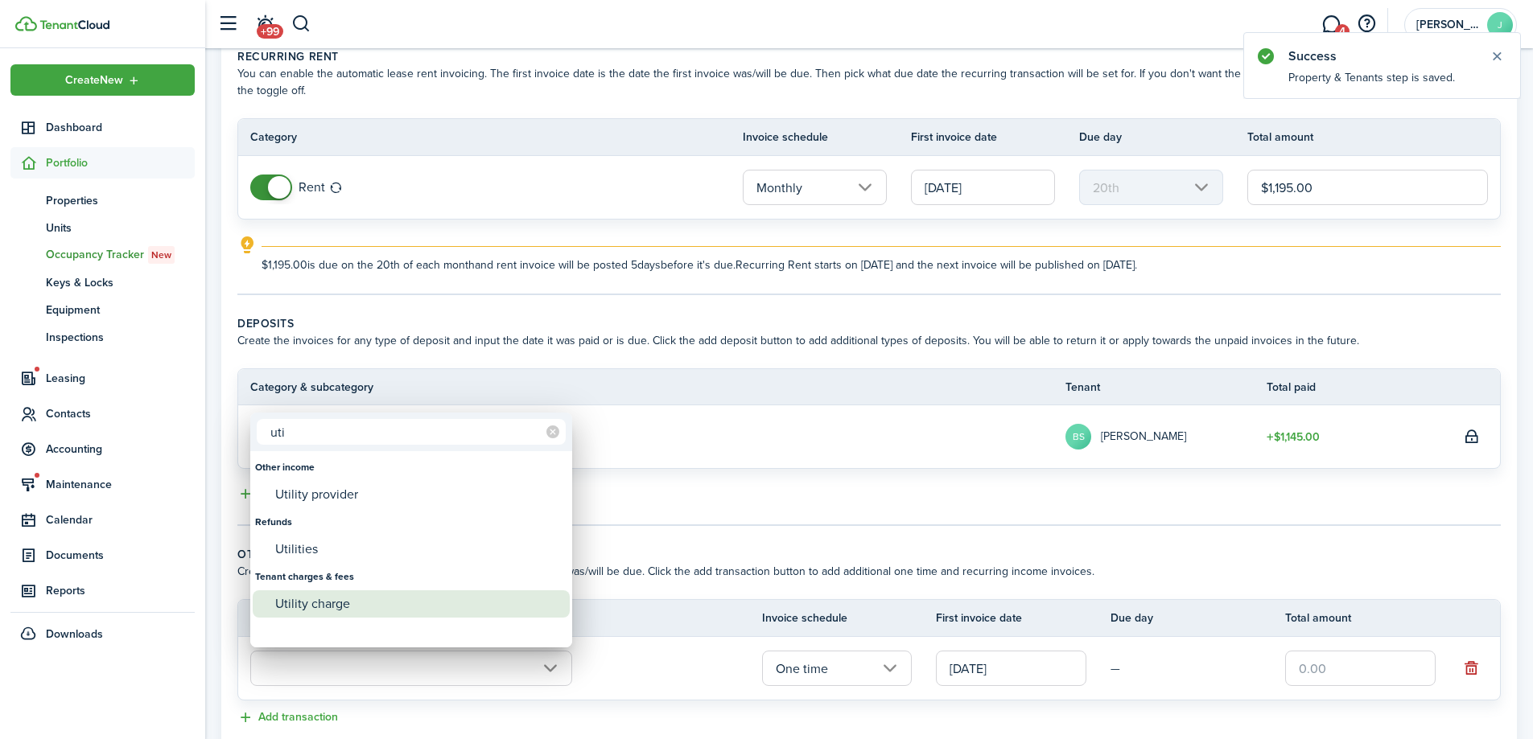
type input "uti"
click at [381, 606] on div "Utility charge" at bounding box center [417, 604] width 285 height 27
type input "Tenant charges & fees / Utility charge"
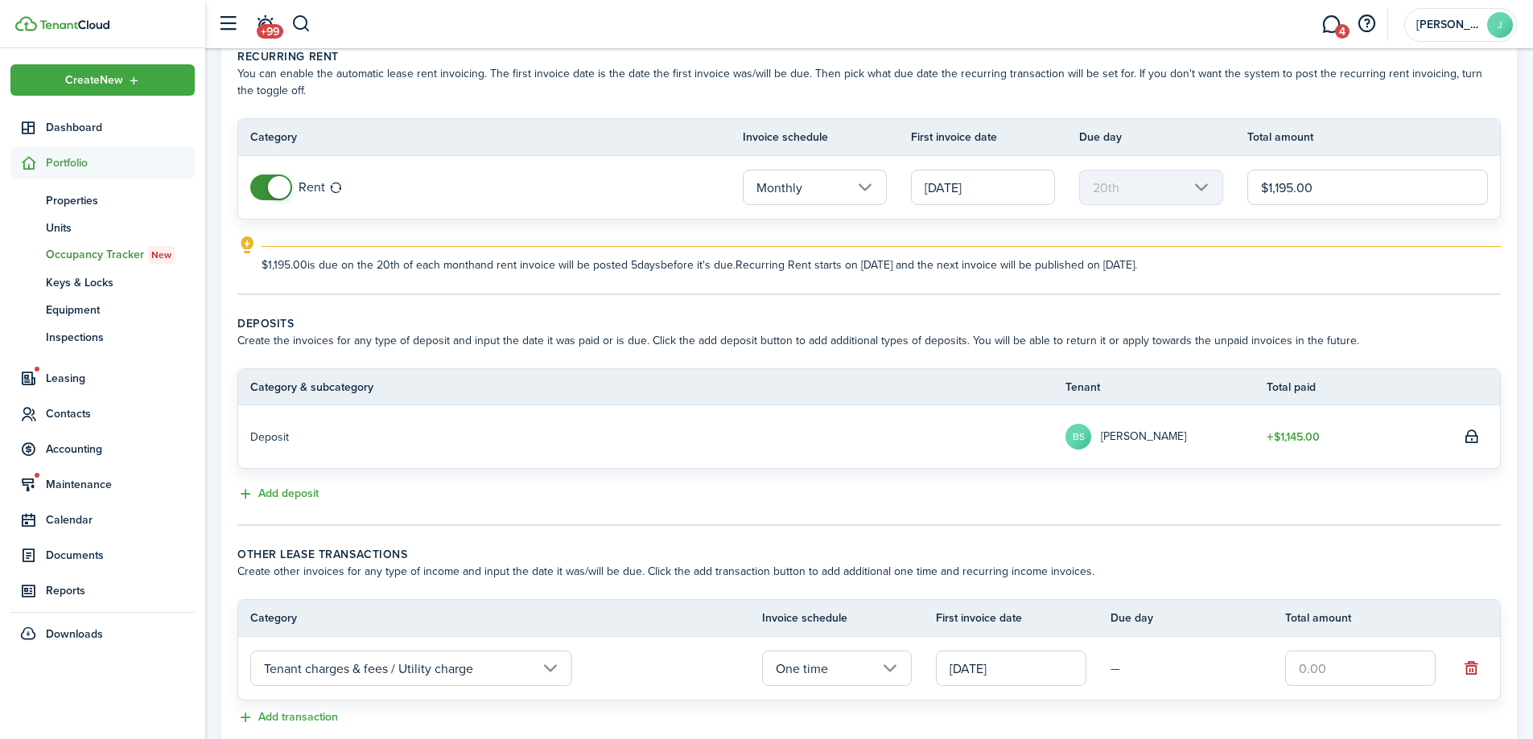
click at [799, 676] on input "One time" at bounding box center [837, 668] width 150 height 35
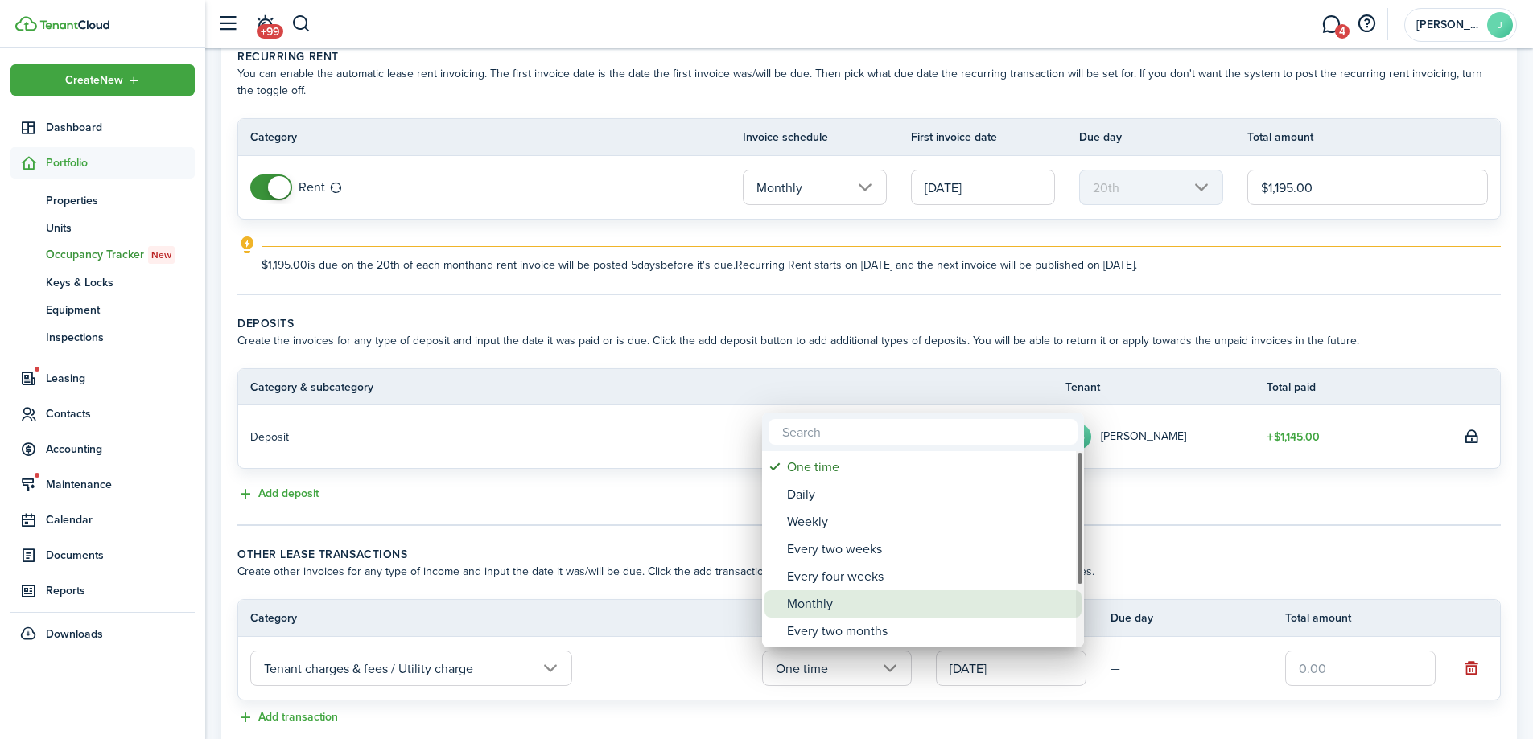
click at [815, 601] on div "Monthly" at bounding box center [929, 604] width 285 height 27
type input "Monthly"
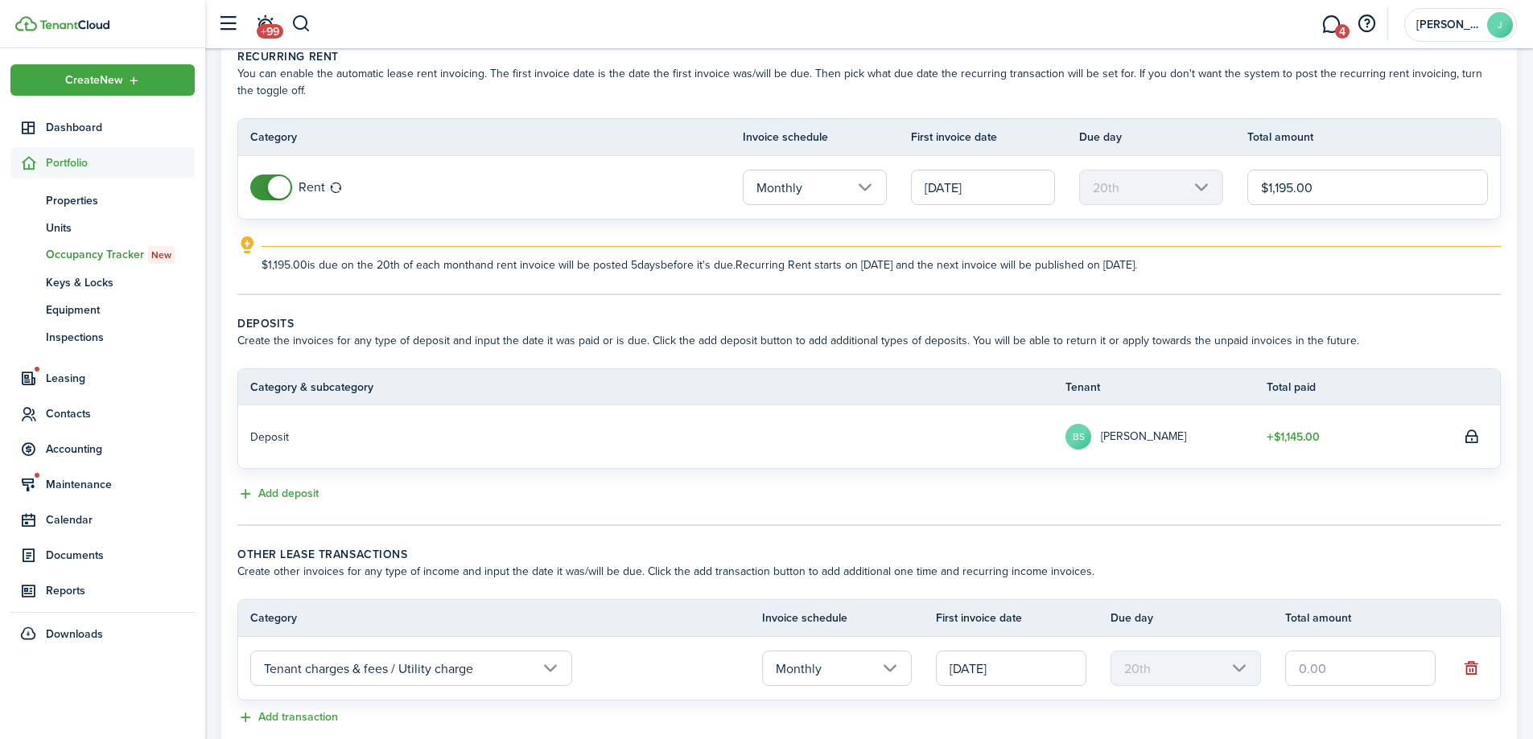
click at [1315, 661] on input "text" at bounding box center [1360, 668] width 150 height 35
type input "$75.00"
click at [1097, 532] on panel-main-body "Recurring rent You can enable the automatic lease rent invoicing. The first inv…" at bounding box center [868, 388] width 1295 height 712
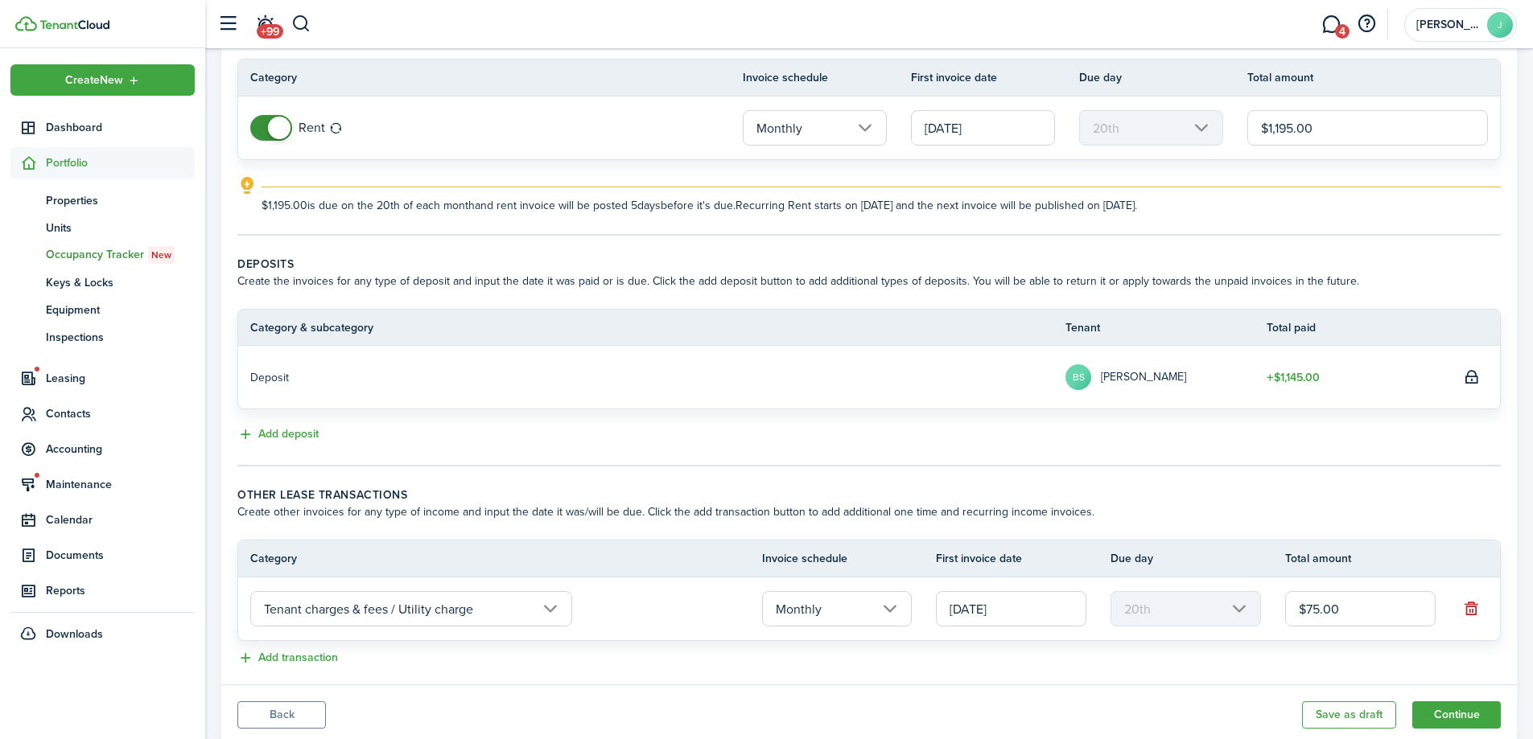
scroll to position [187, 0]
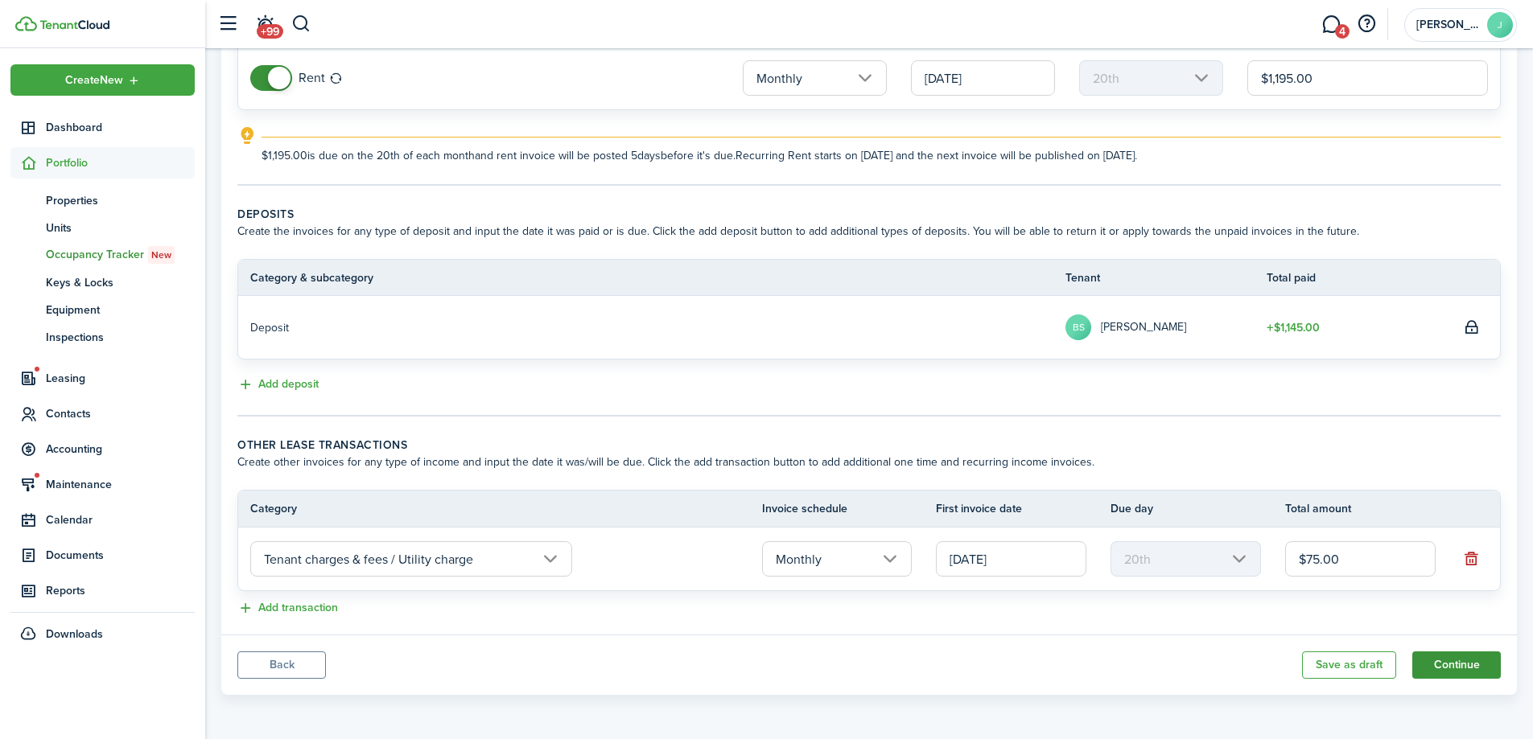
click at [1451, 668] on button "Continue" at bounding box center [1456, 665] width 89 height 27
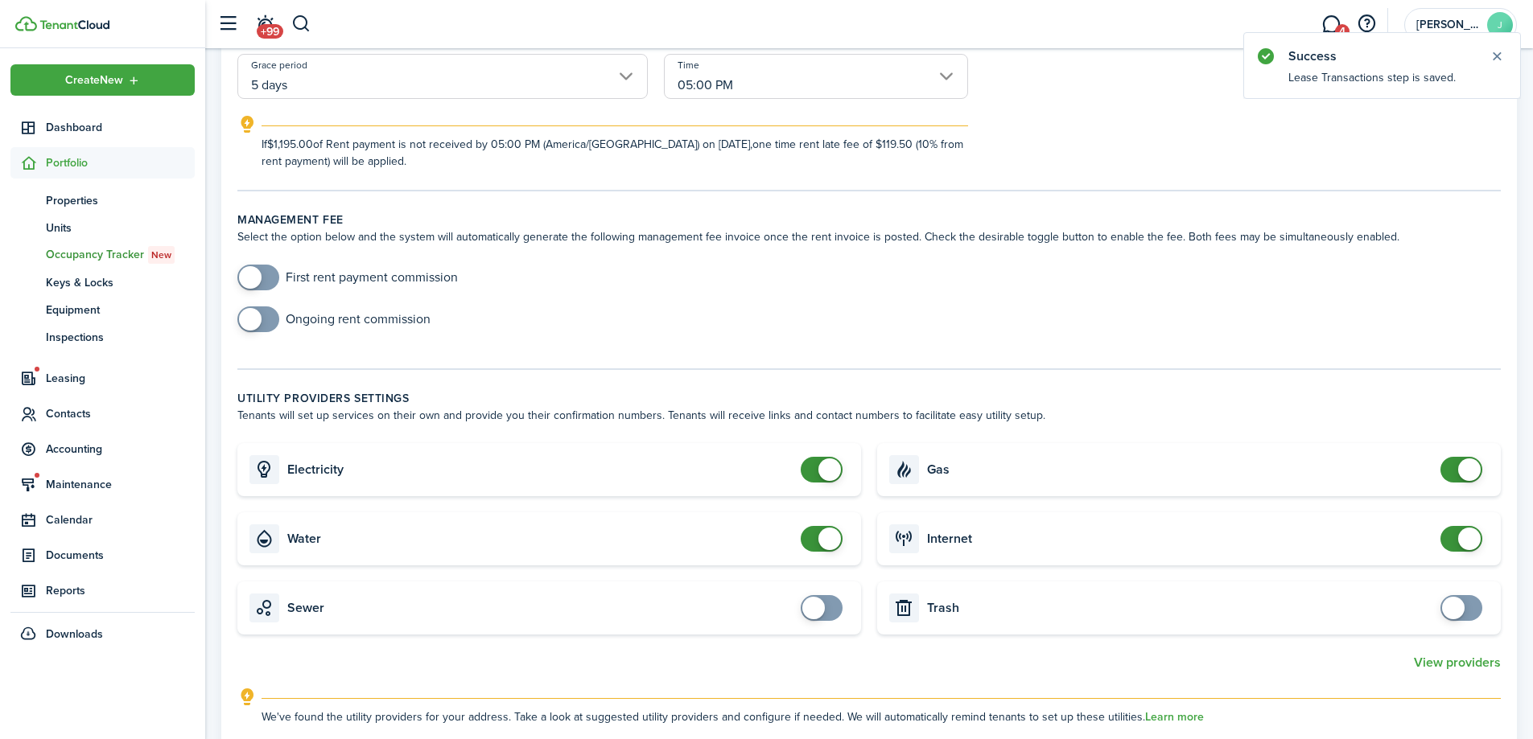
scroll to position [322, 0]
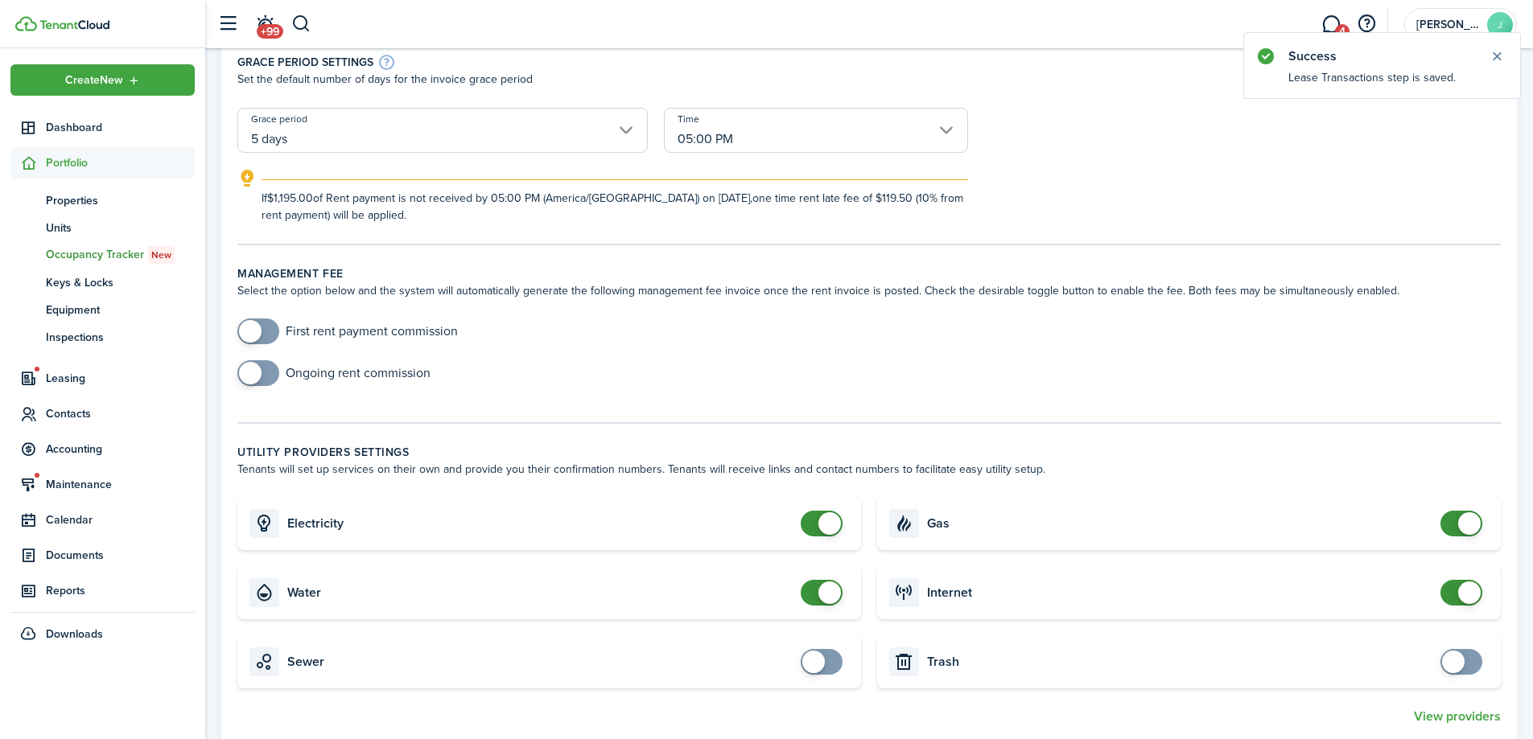
checkbox input "false"
click at [825, 531] on span at bounding box center [829, 523] width 23 height 23
checkbox input "false"
click at [825, 592] on span at bounding box center [829, 593] width 23 height 23
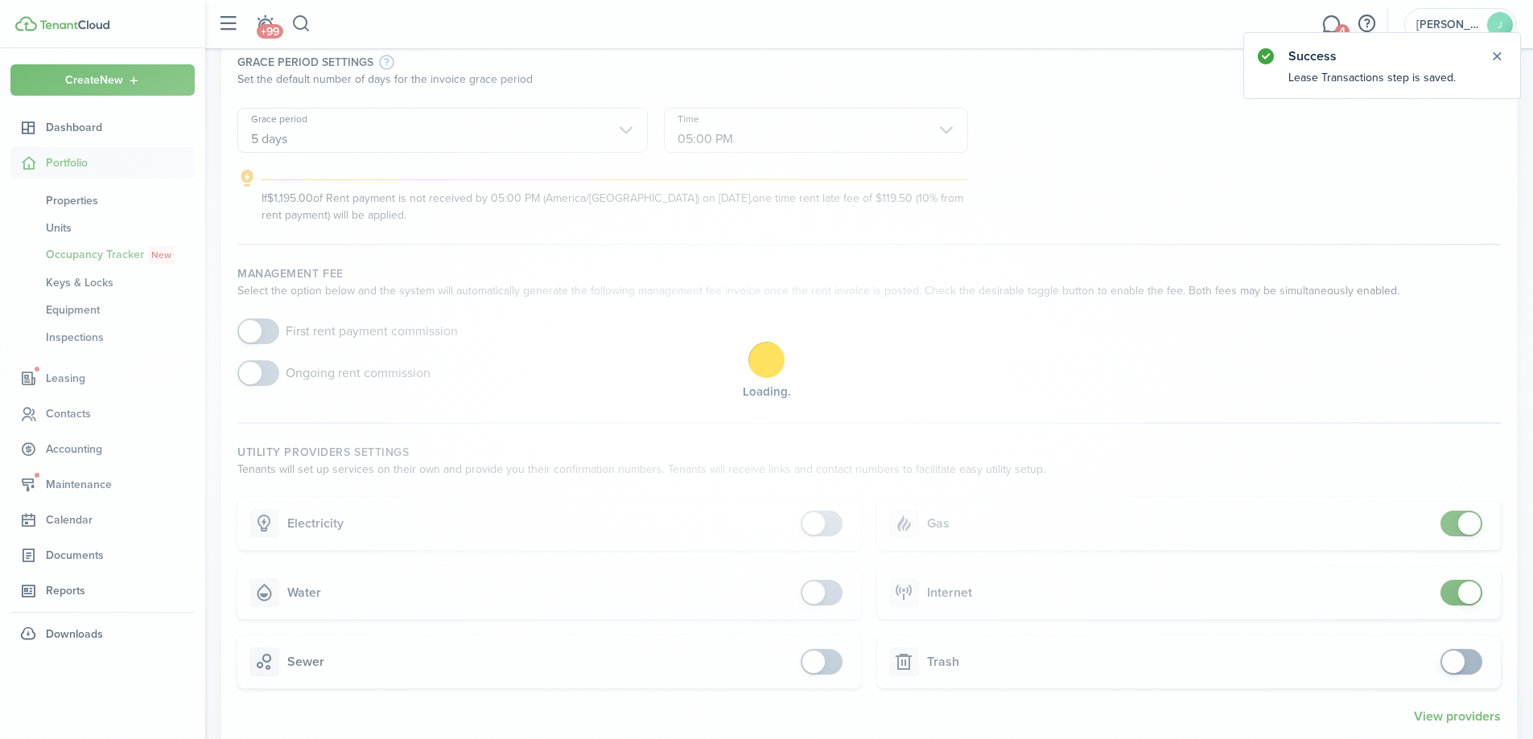
click at [1452, 531] on div "Loading" at bounding box center [766, 369] width 1533 height 739
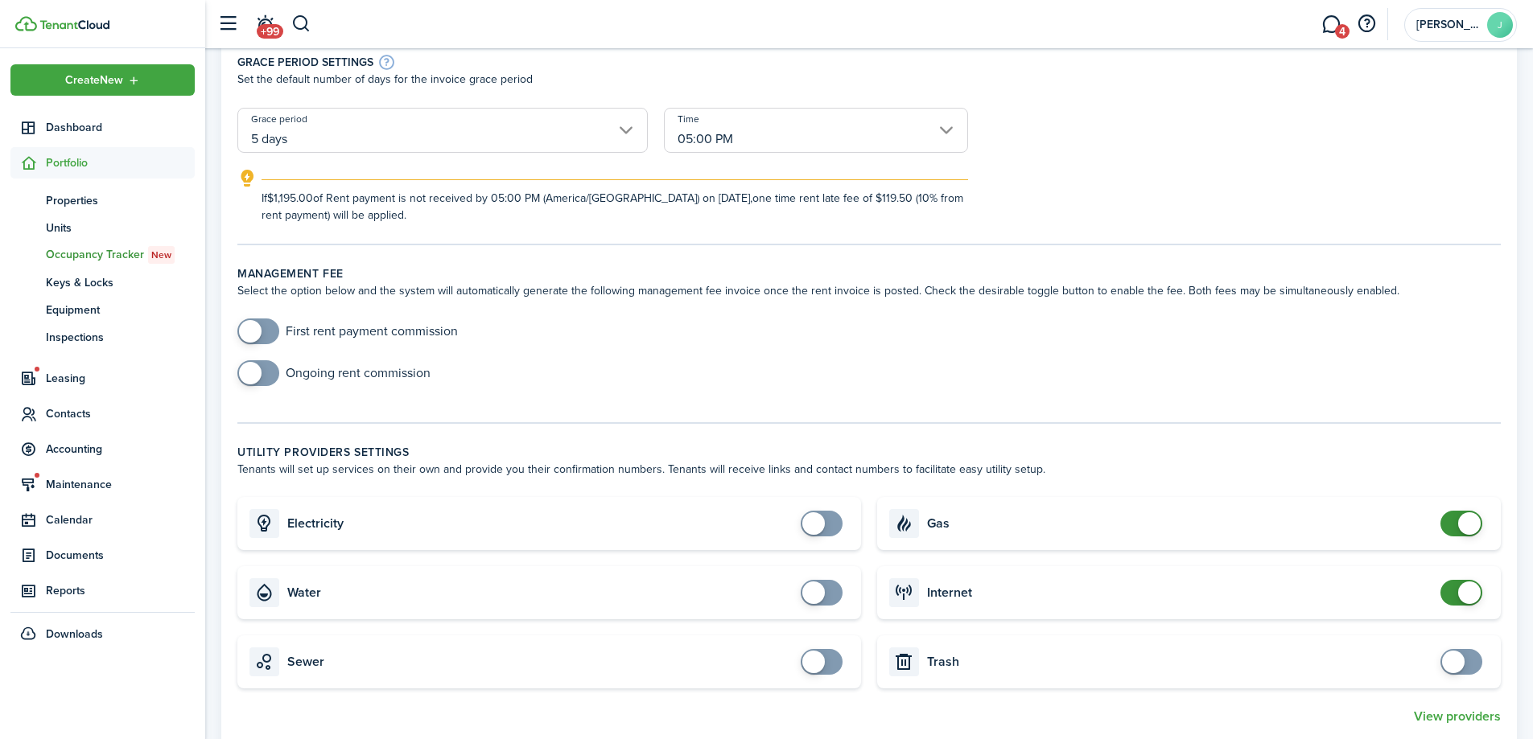
checkbox input "false"
click at [1455, 528] on span at bounding box center [1461, 524] width 16 height 26
checkbox input "false"
click at [1459, 593] on span at bounding box center [1469, 593] width 23 height 23
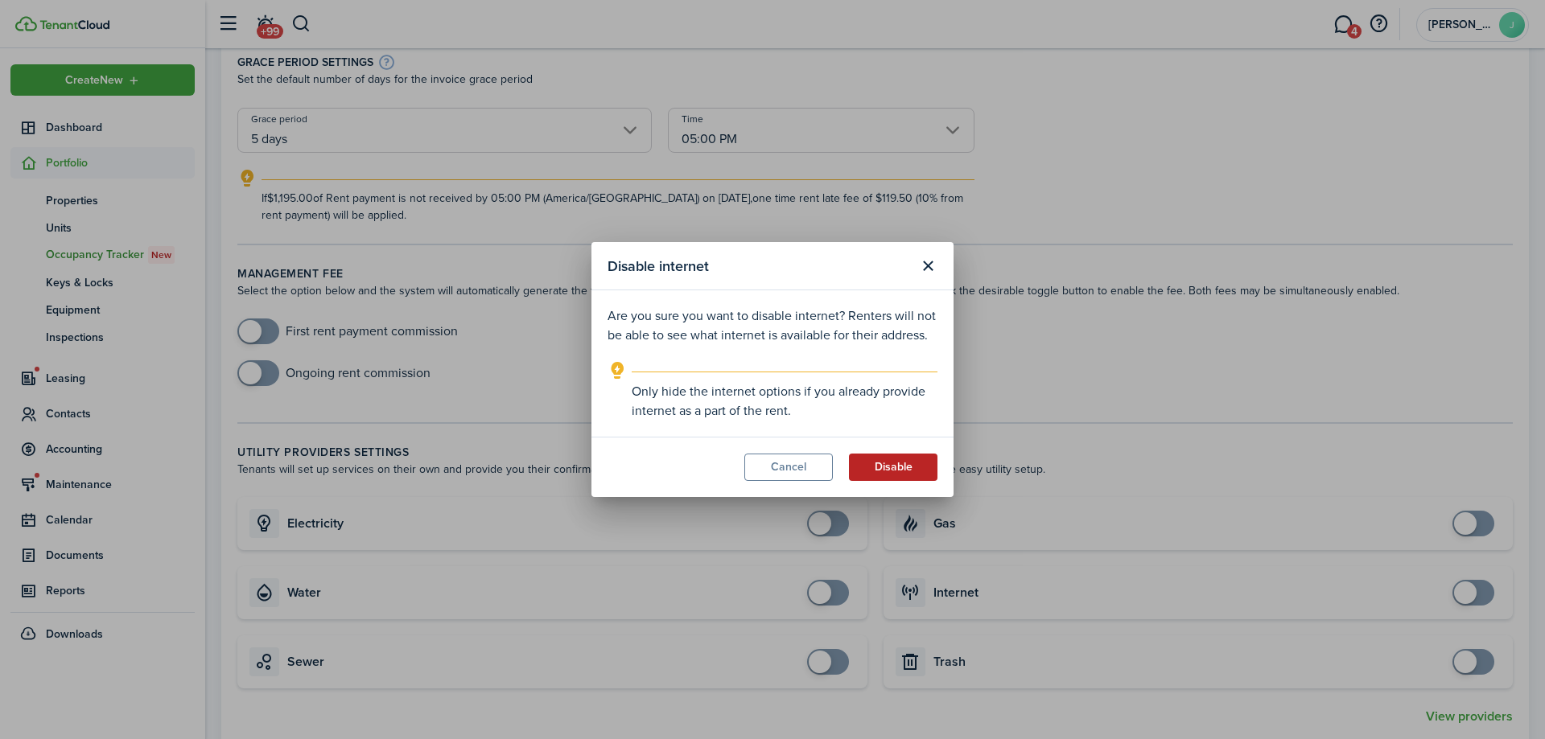
click at [926, 472] on button "Disable" at bounding box center [893, 467] width 89 height 27
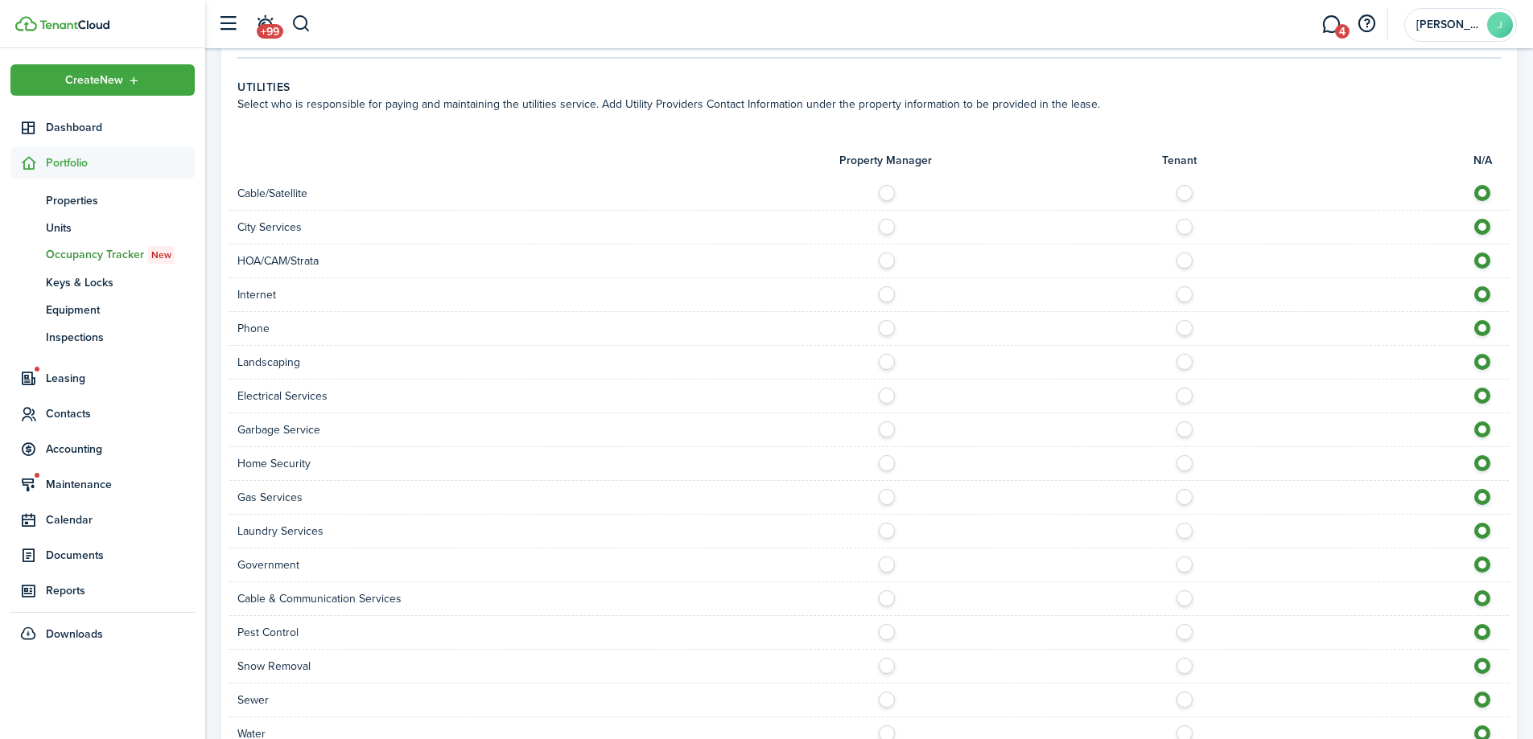
scroll to position [1126, 0]
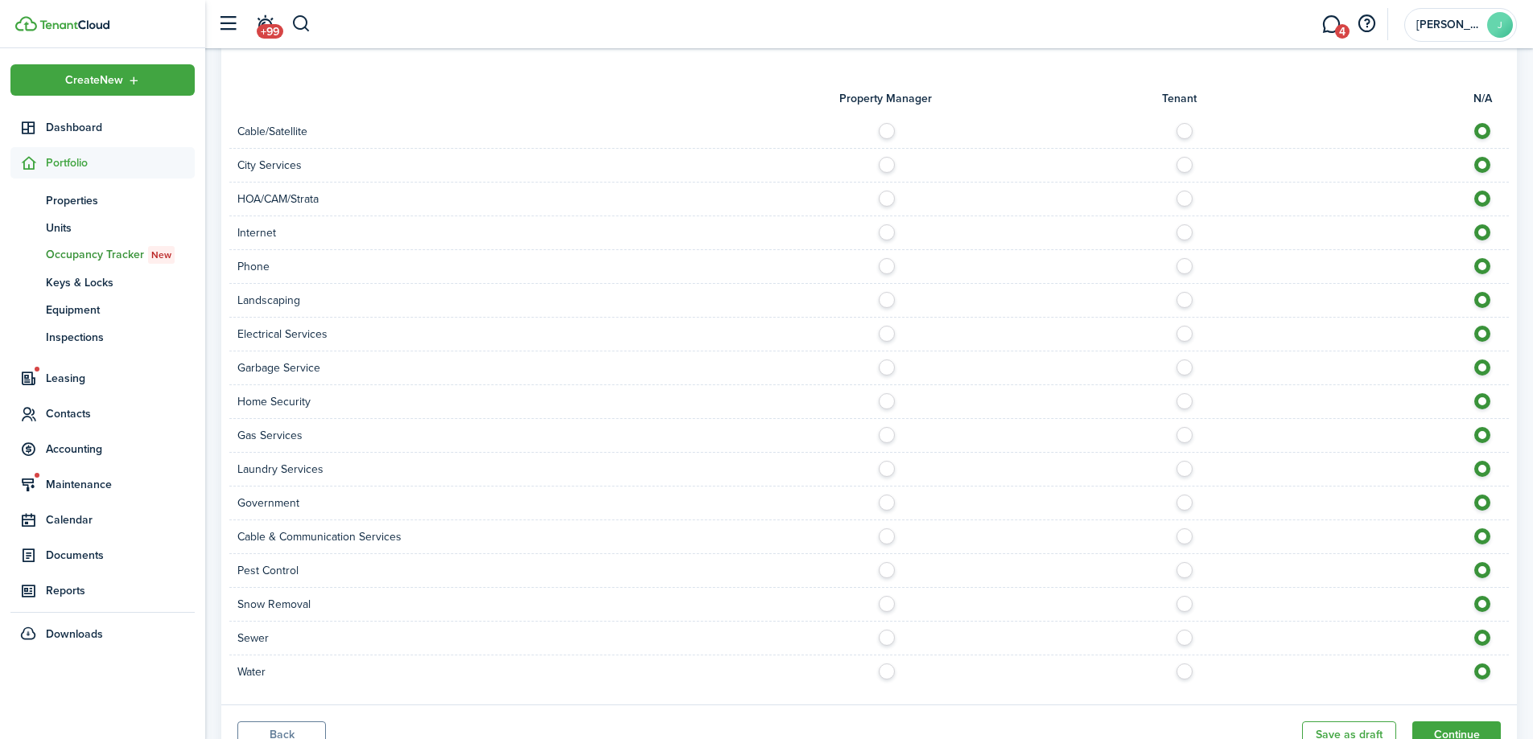
click at [887, 300] on label at bounding box center [891, 296] width 28 height 8
radio input "true"
click at [1180, 334] on label at bounding box center [1189, 330] width 28 height 8
radio input "true"
click at [887, 368] on label at bounding box center [891, 364] width 28 height 8
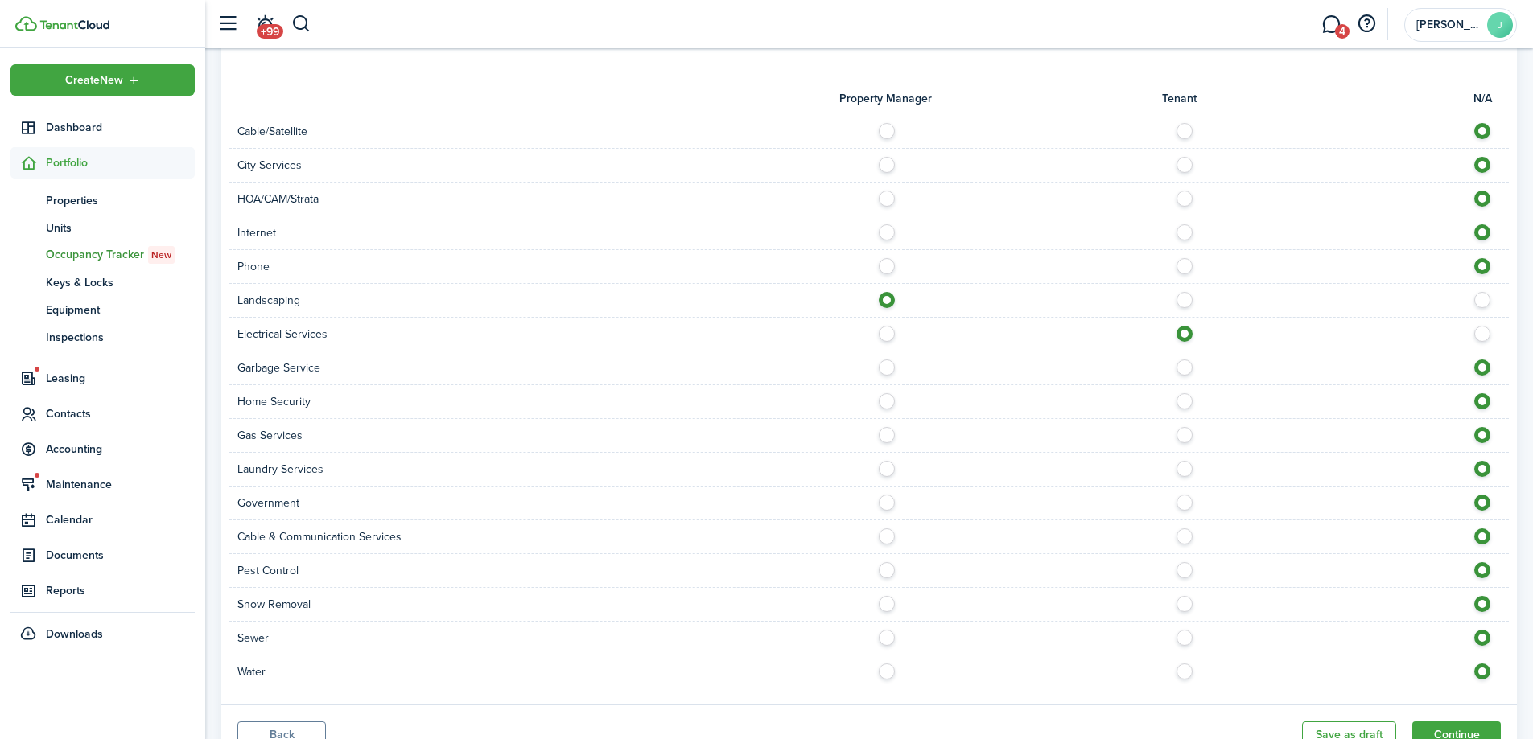
radio input "true"
click at [888, 435] on label at bounding box center [891, 431] width 28 height 8
radio input "true"
click at [888, 469] on label at bounding box center [891, 465] width 28 height 8
radio input "true"
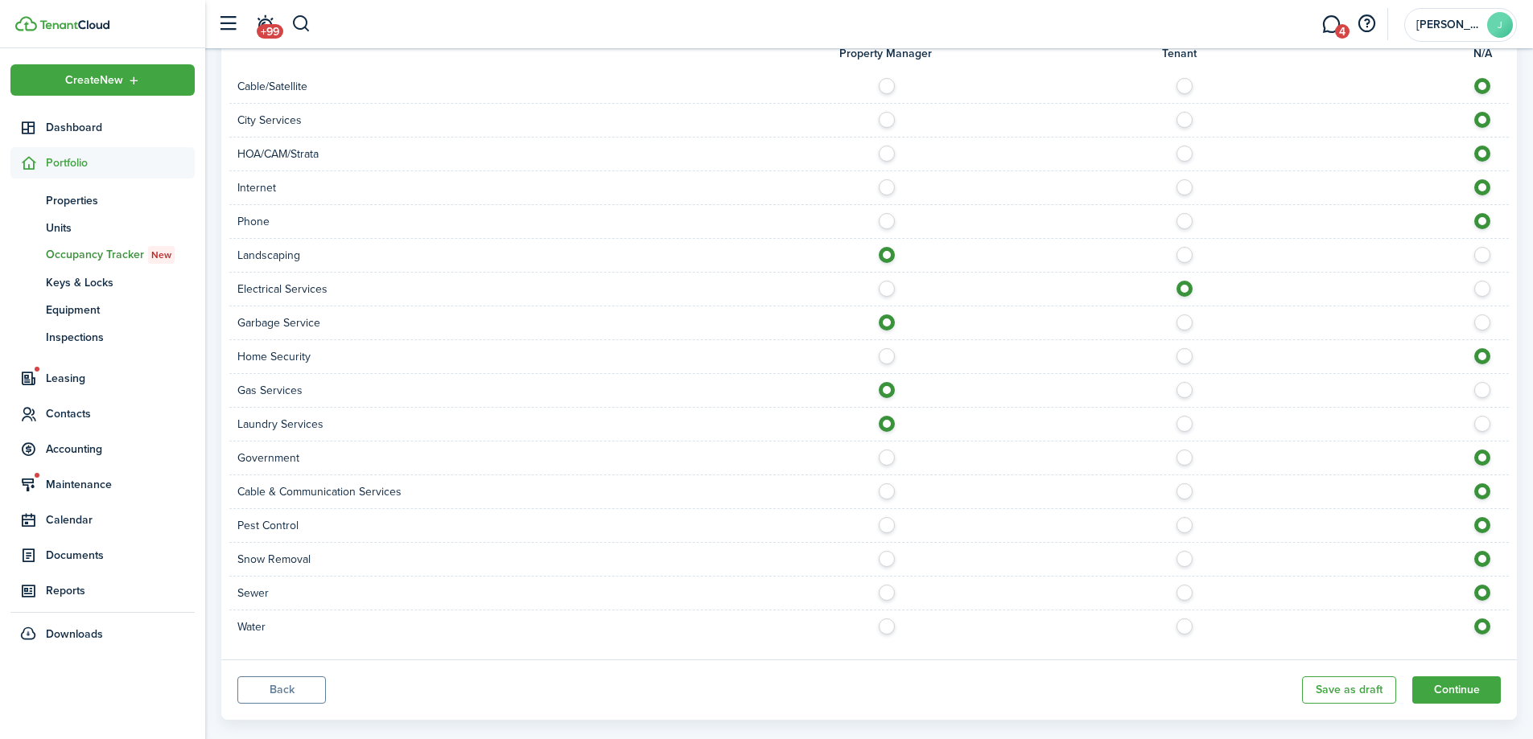
scroll to position [1196, 0]
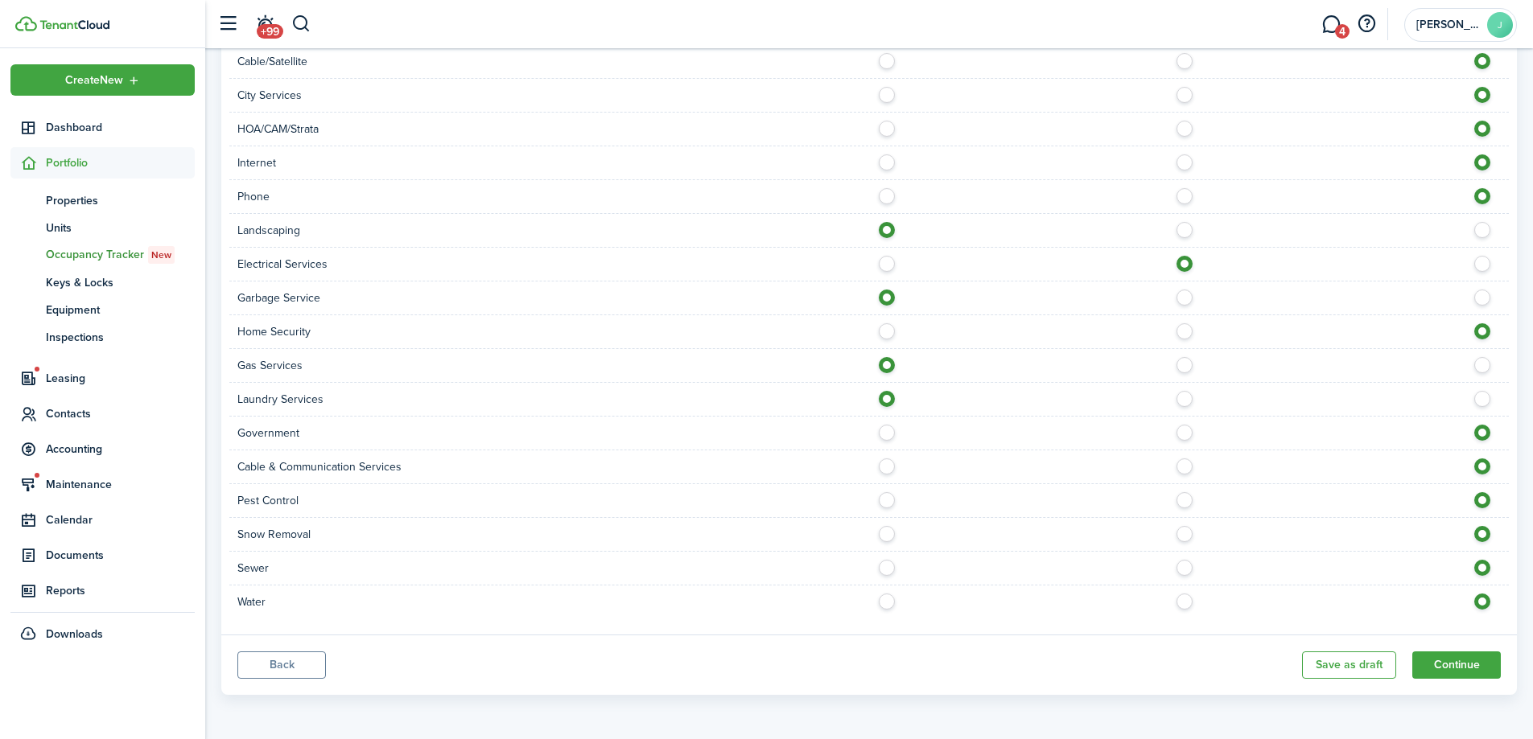
click at [876, 568] on div at bounding box center [1189, 568] width 640 height 17
click at [881, 568] on label at bounding box center [891, 564] width 28 height 8
radio input "true"
click at [887, 599] on label at bounding box center [891, 598] width 28 height 8
radio input "true"
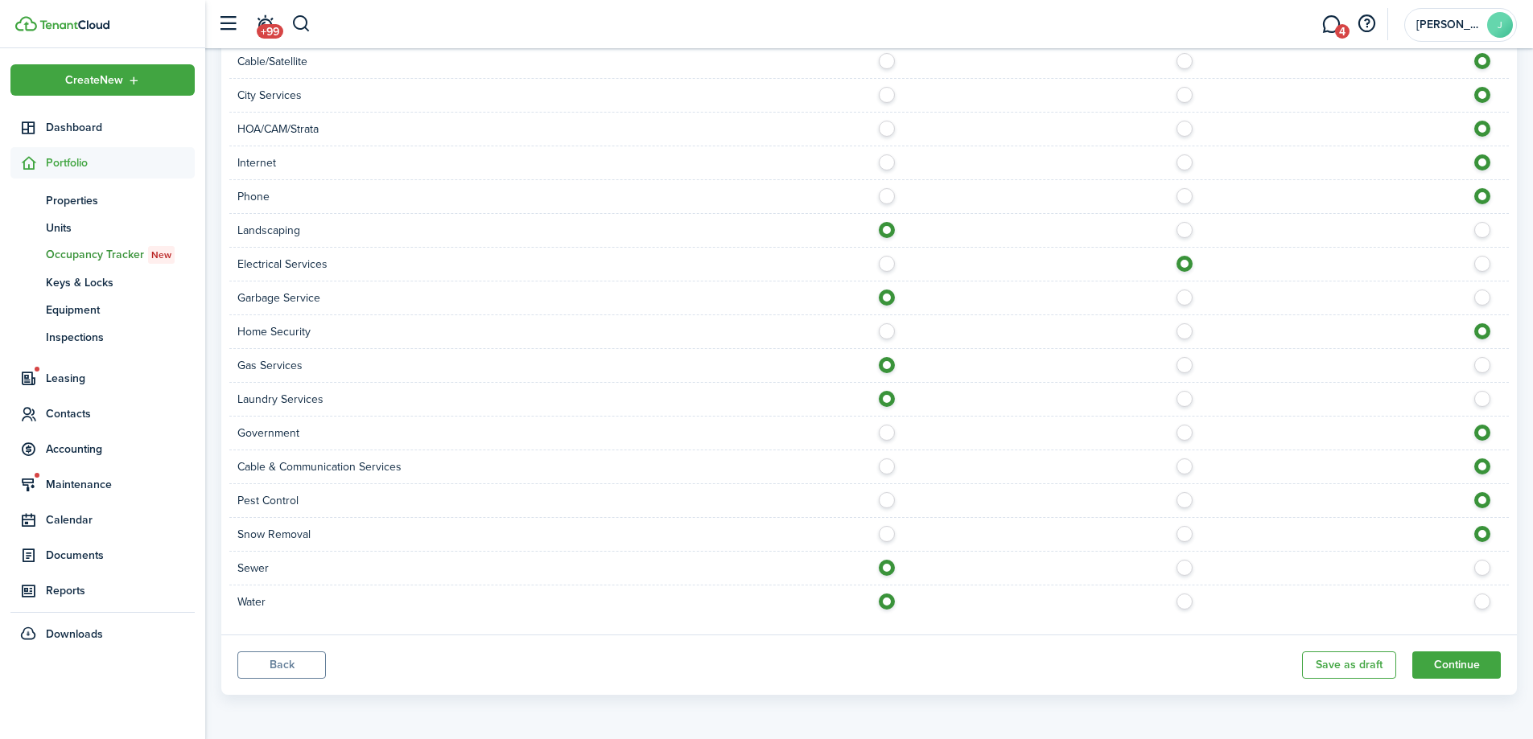
click at [1189, 500] on label at bounding box center [1189, 496] width 28 height 8
radio input "true"
click at [1464, 665] on button "Continue" at bounding box center [1456, 665] width 89 height 27
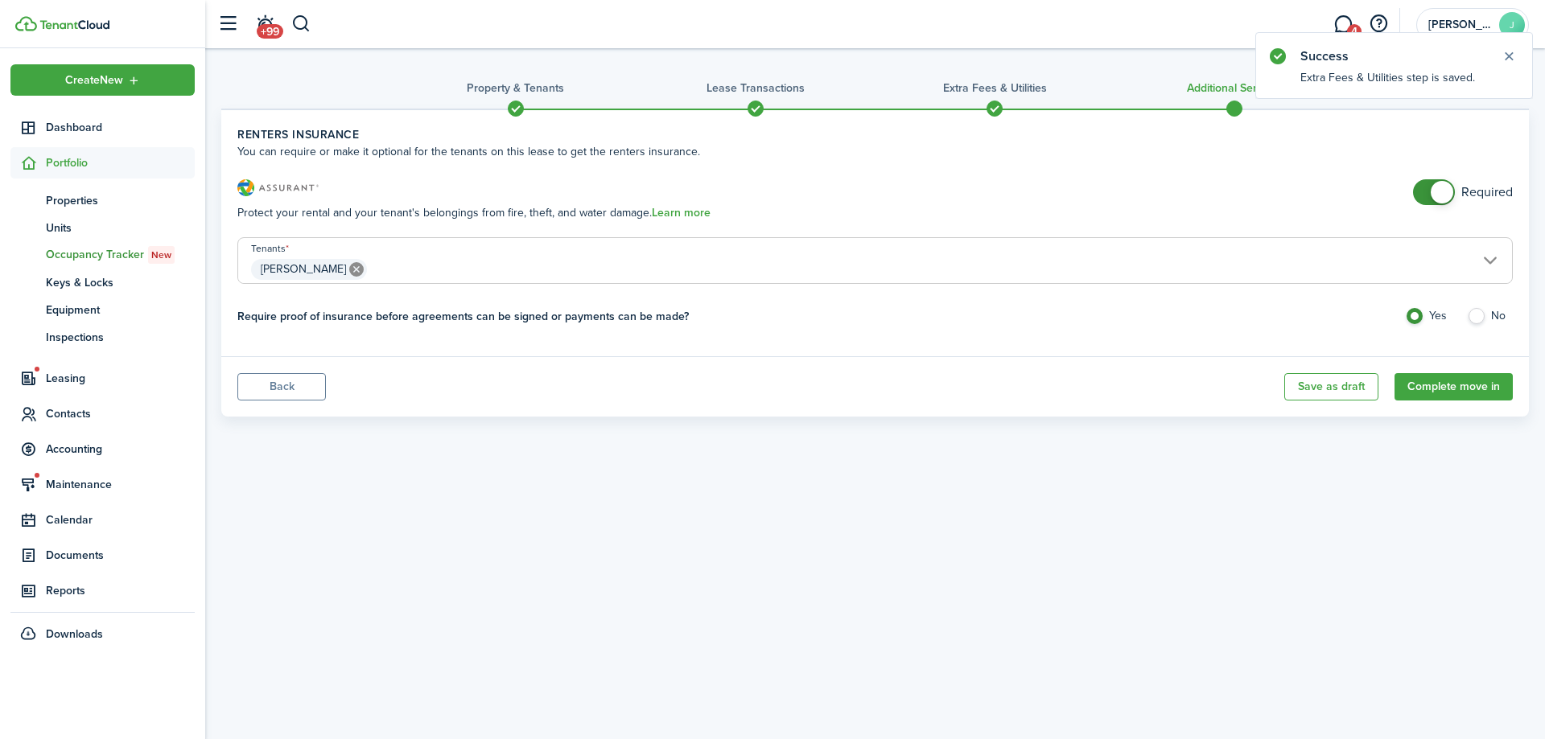
checkbox input "false"
click at [1439, 196] on span at bounding box center [1441, 192] width 23 height 23
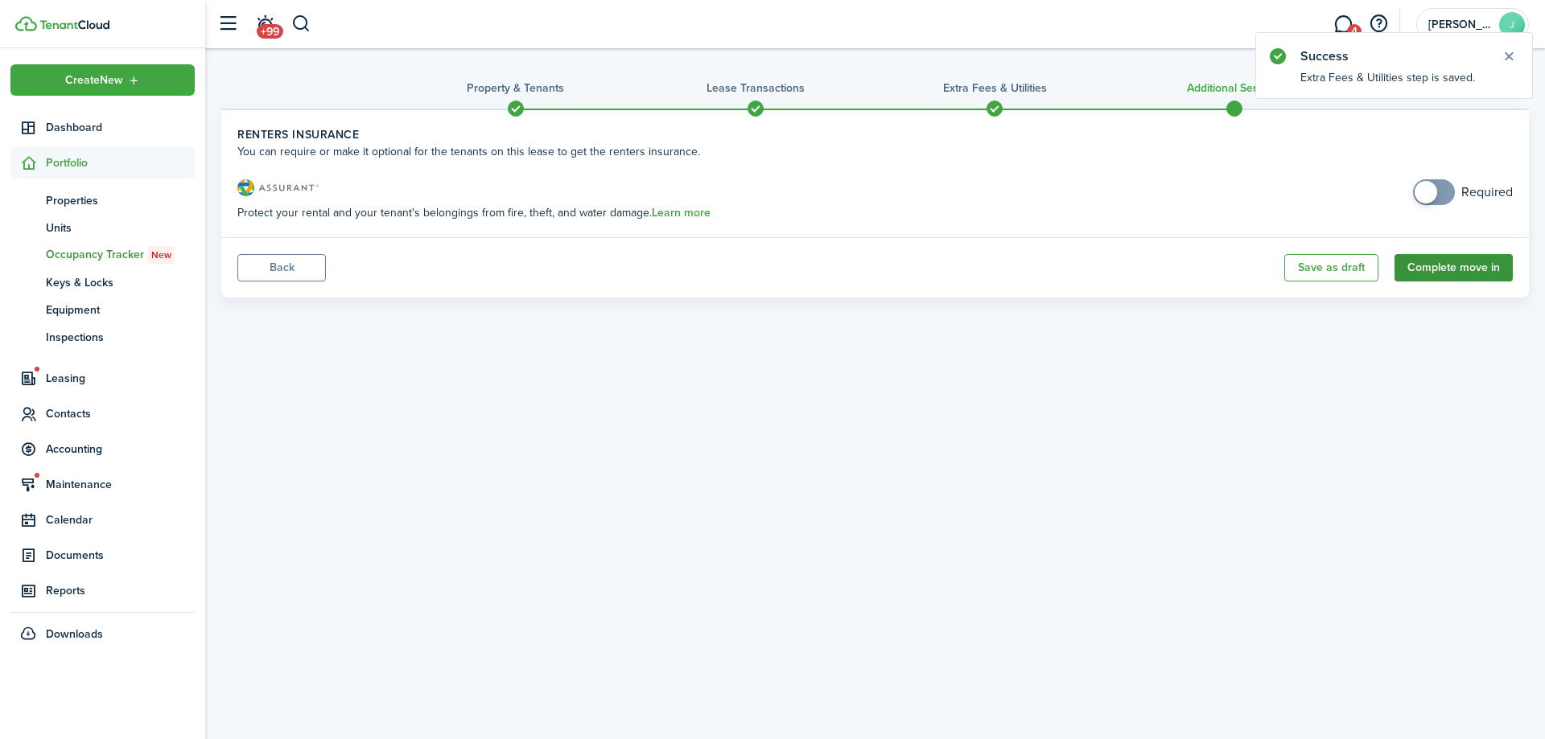
click at [1435, 261] on button "Complete move in" at bounding box center [1453, 267] width 118 height 27
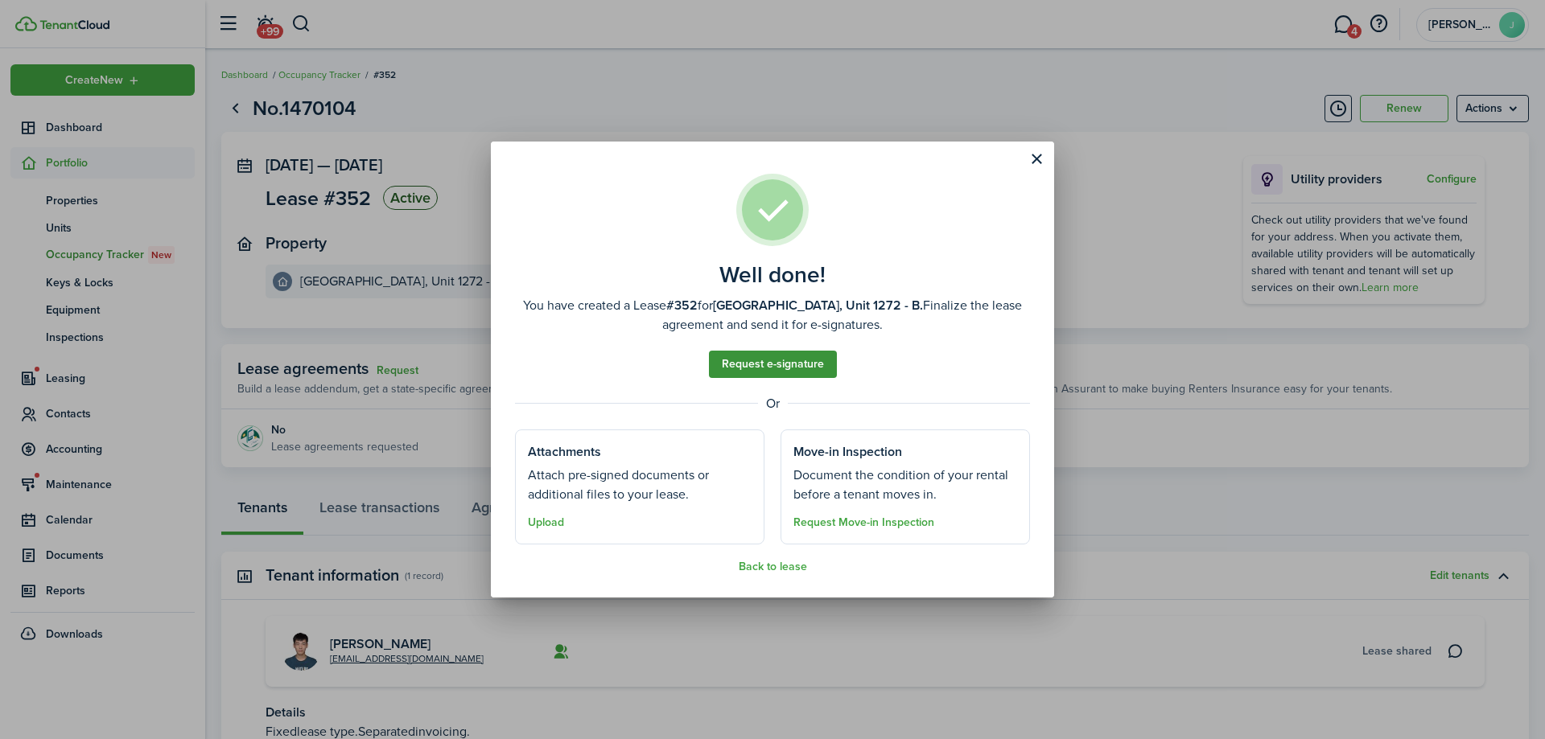
click at [810, 352] on link "Request e-signature" at bounding box center [773, 364] width 128 height 27
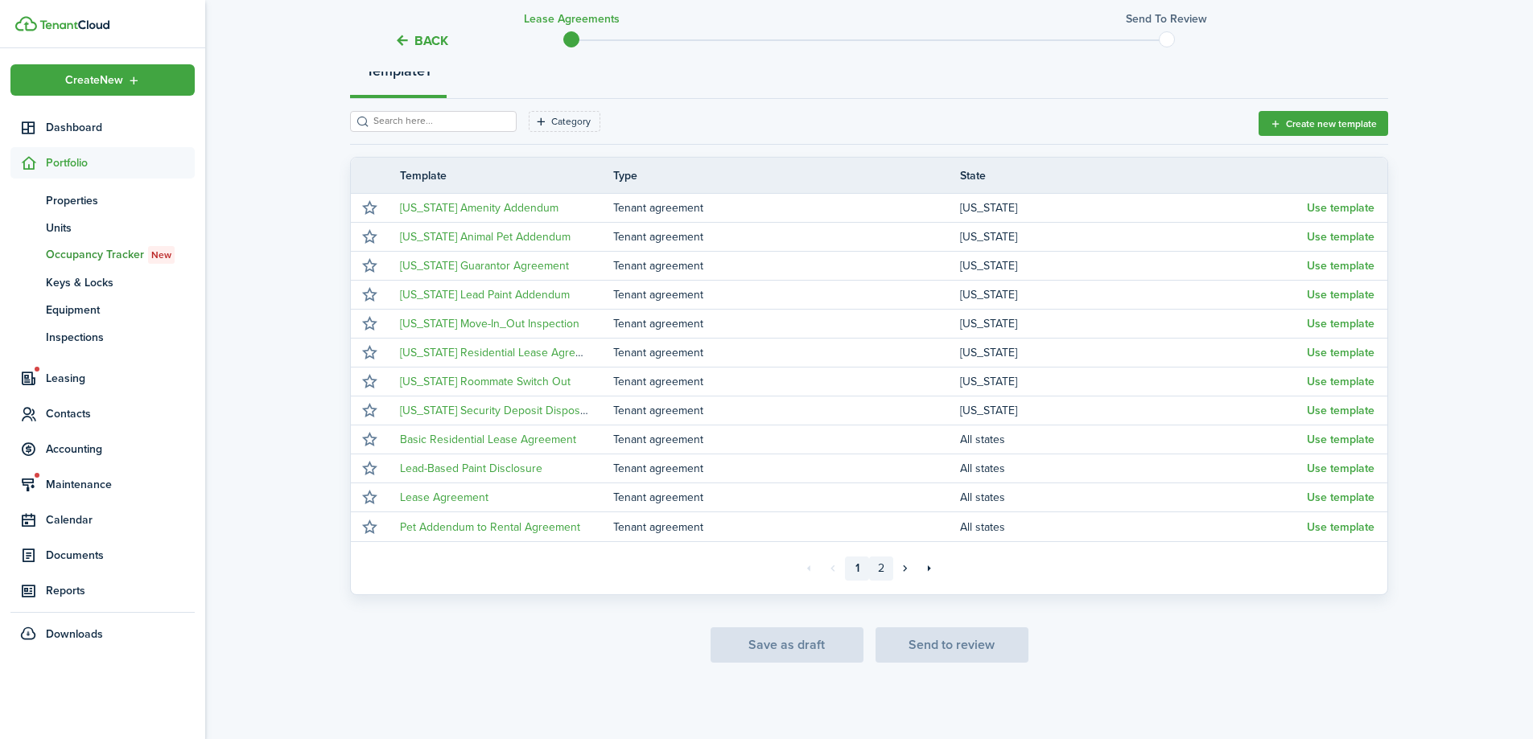
click at [876, 569] on link "2" at bounding box center [881, 569] width 24 height 24
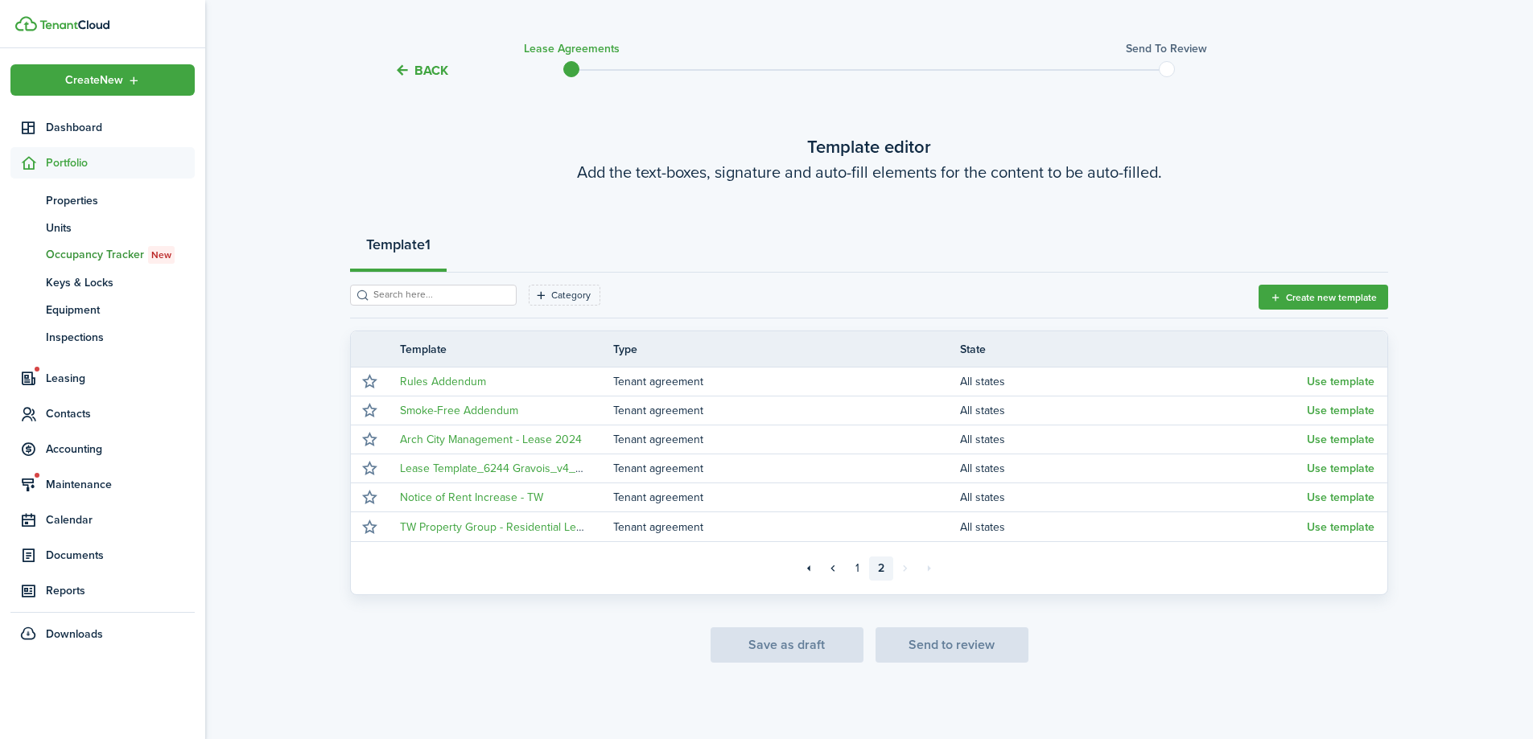
scroll to position [27, 0]
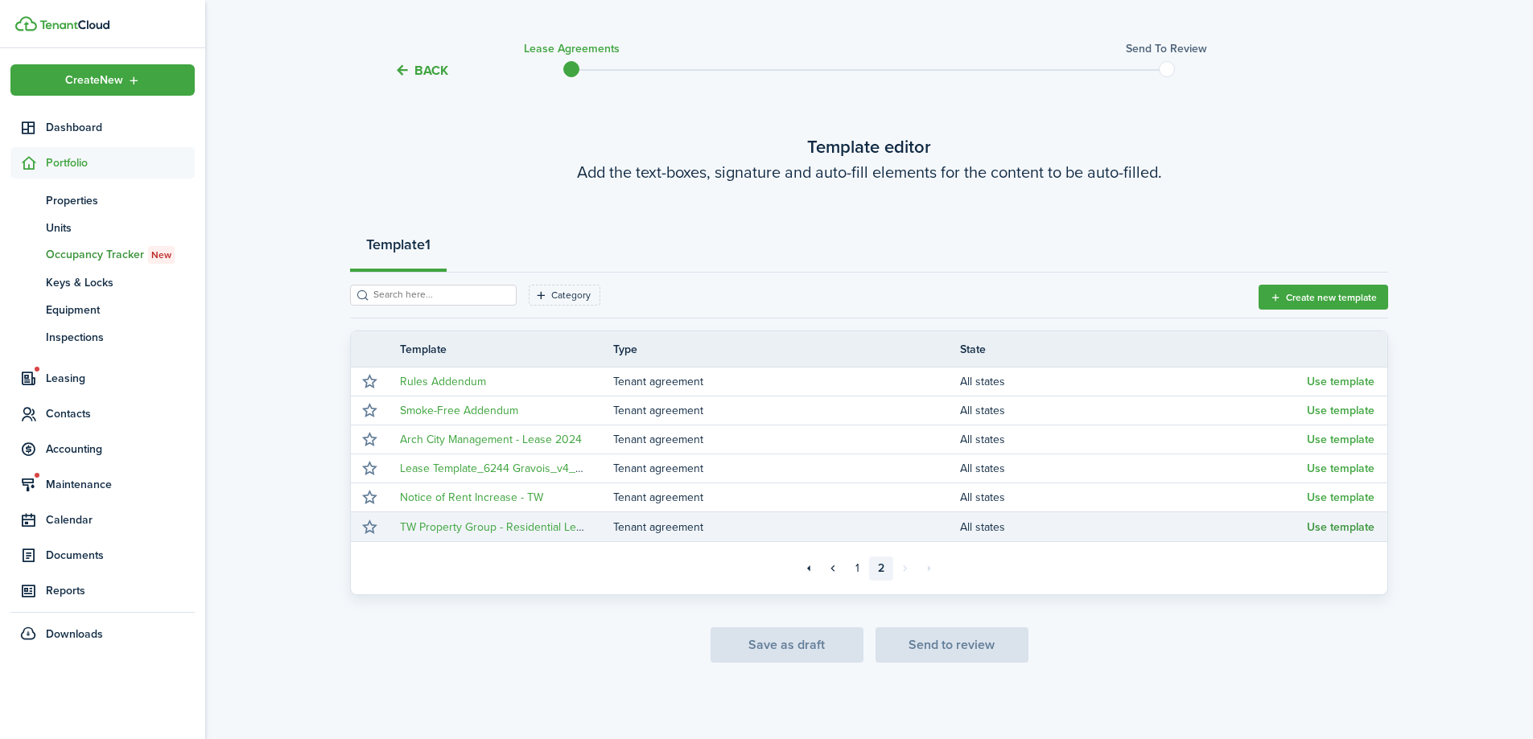
click at [1319, 525] on button "Use template" at bounding box center [1341, 527] width 68 height 13
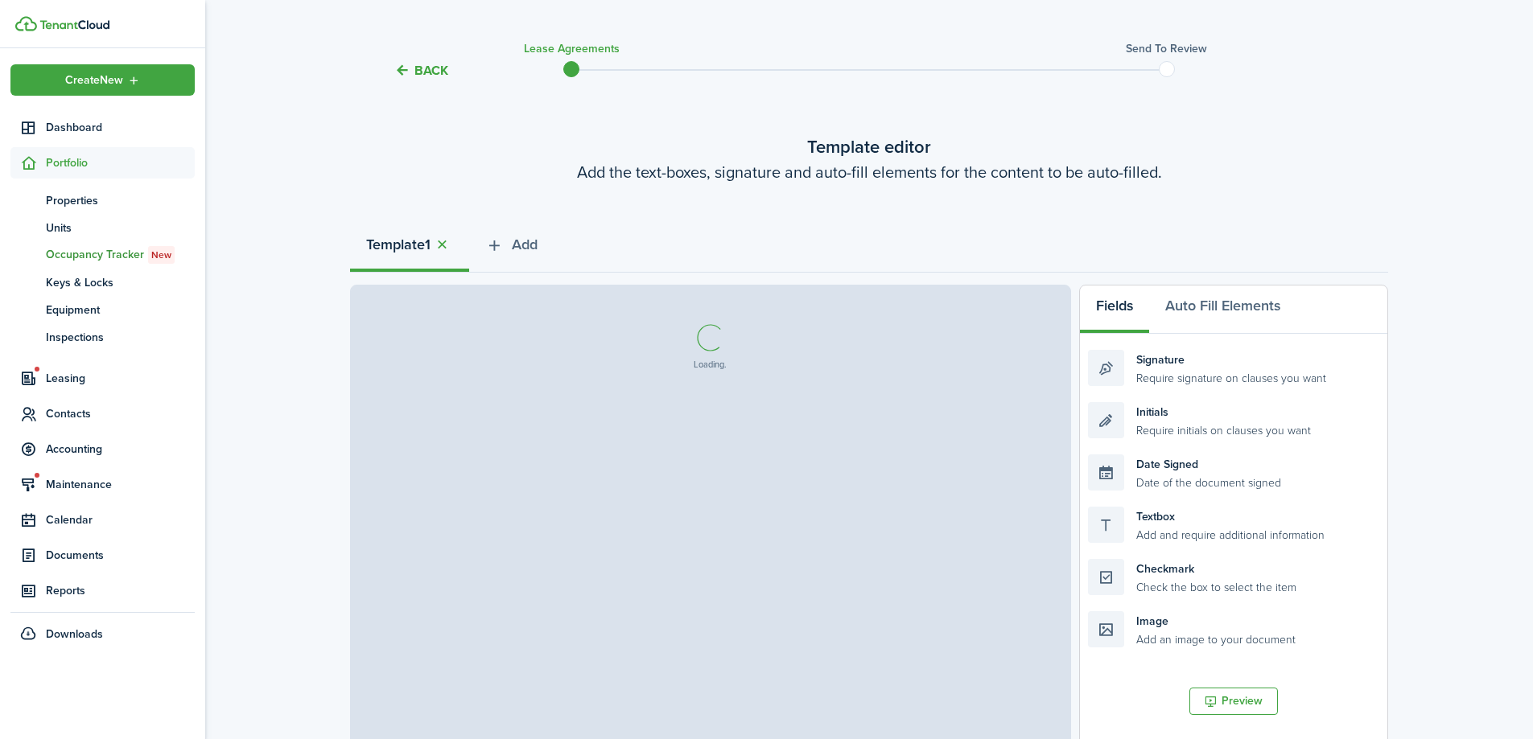
select select "fit"
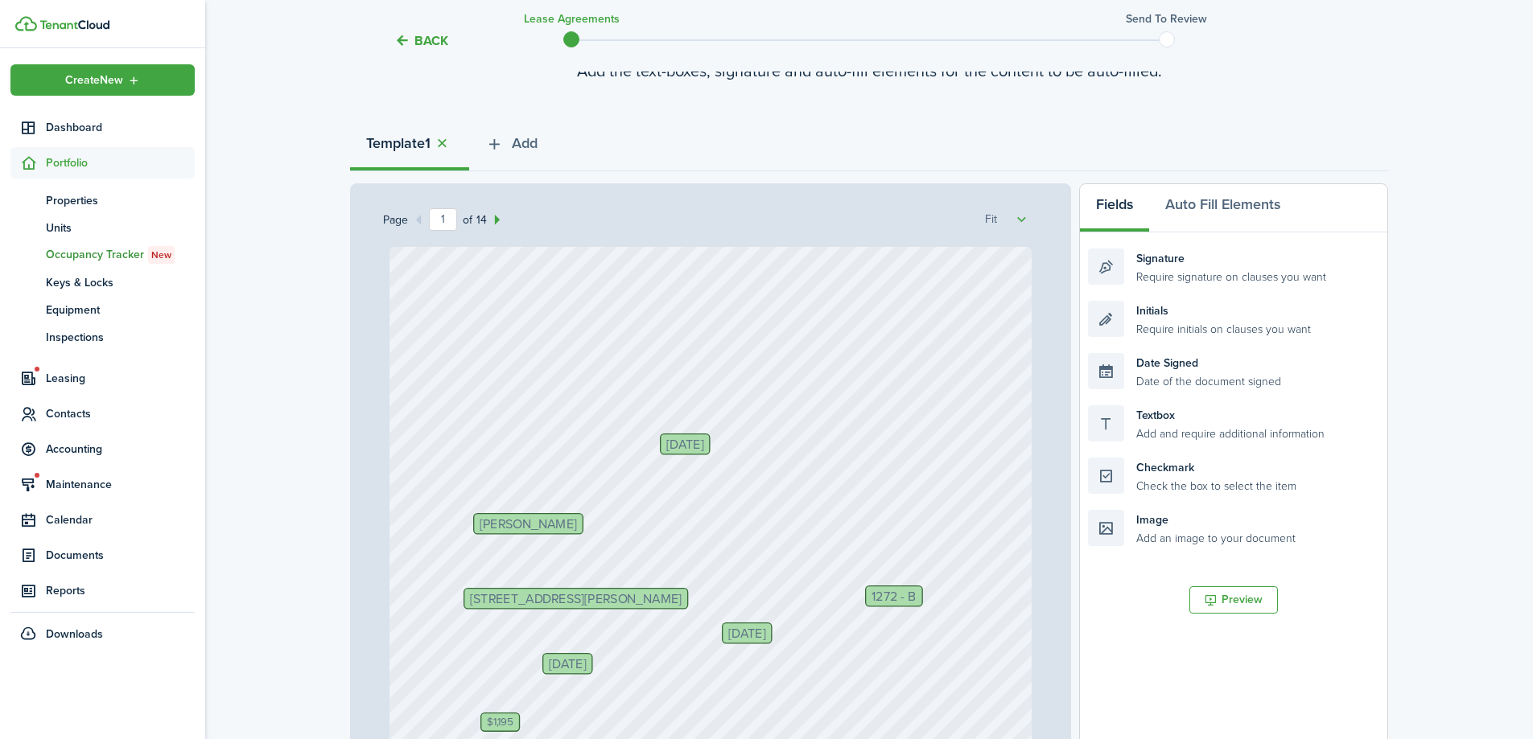
scroll to position [188, 0]
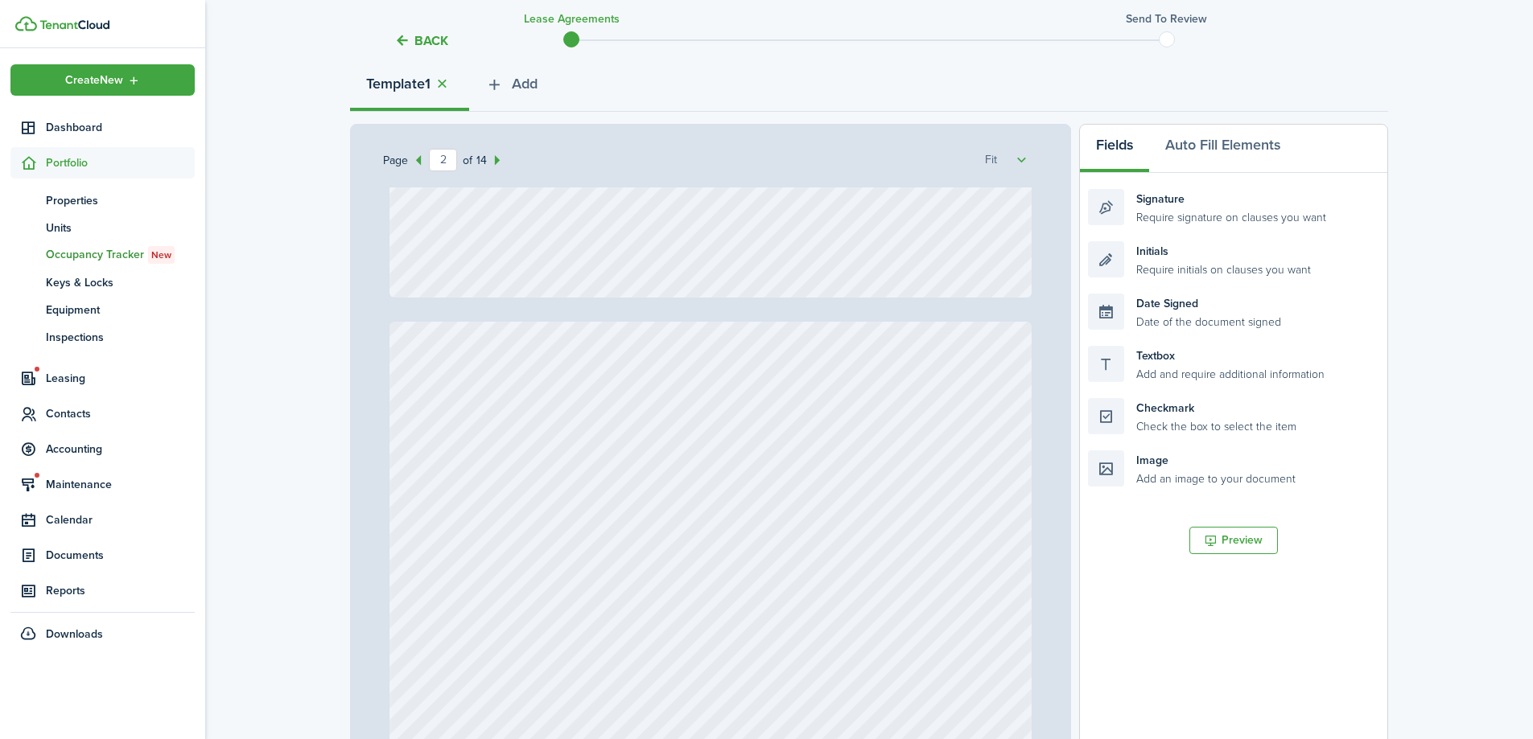
type input "3"
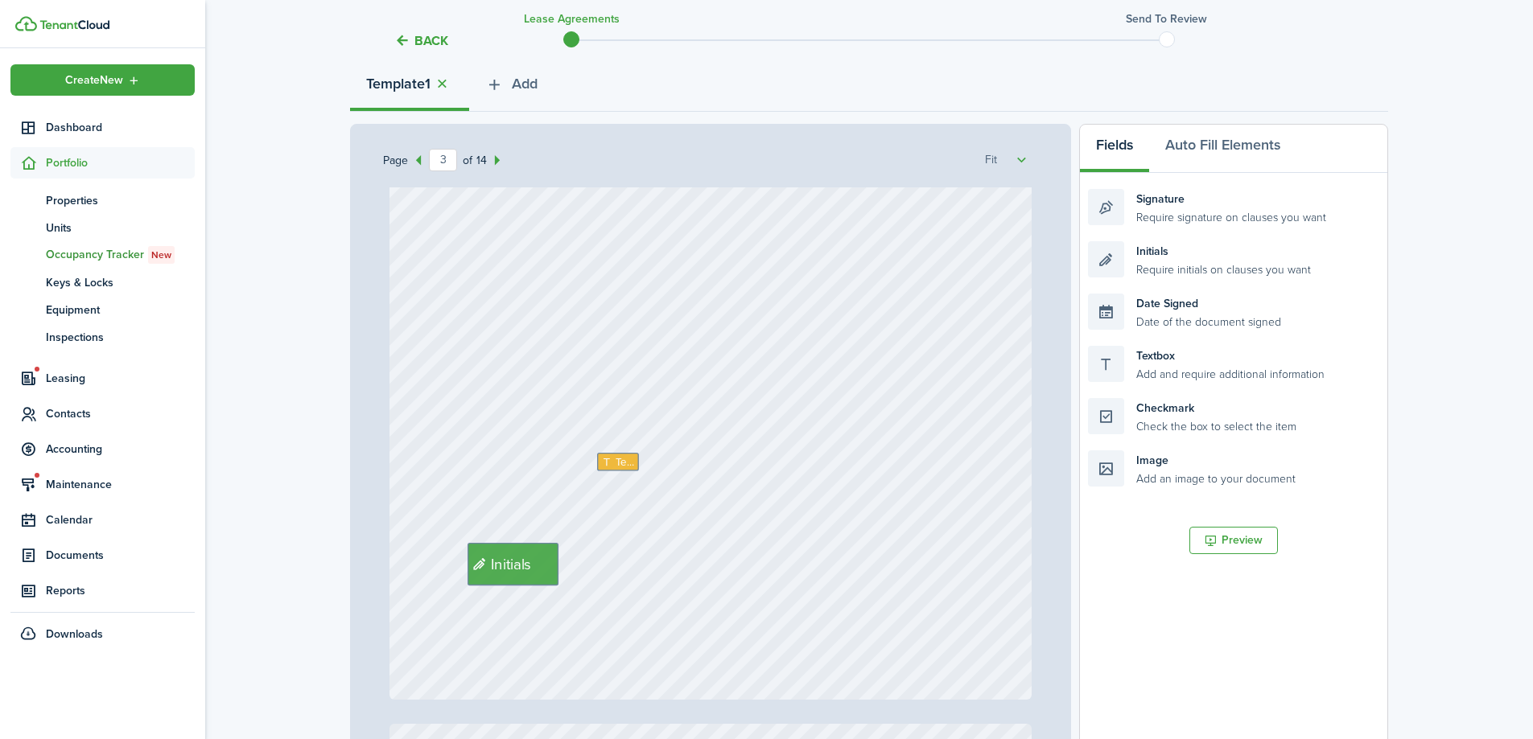
scroll to position [2092, 0]
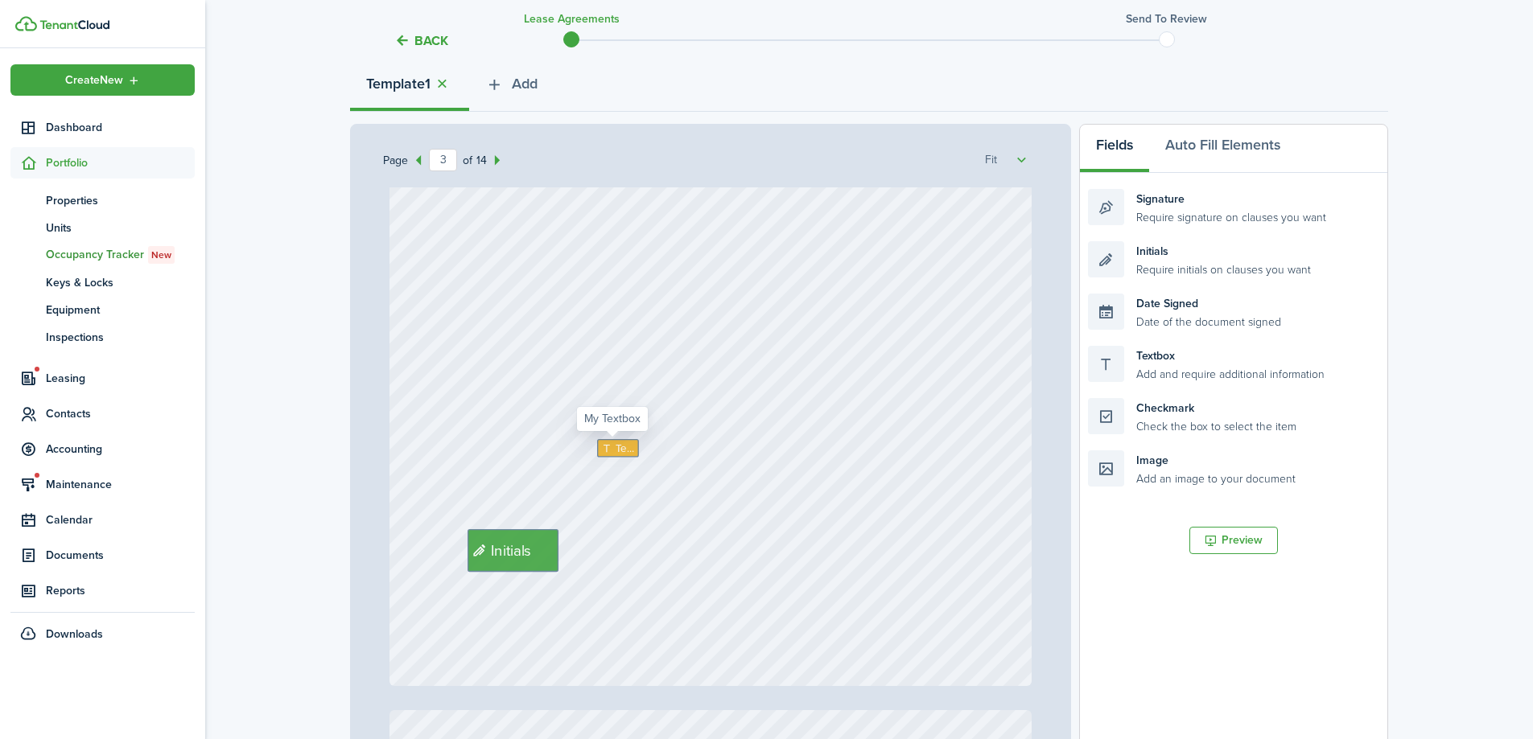
click at [617, 447] on span "Text" at bounding box center [624, 448] width 19 height 16
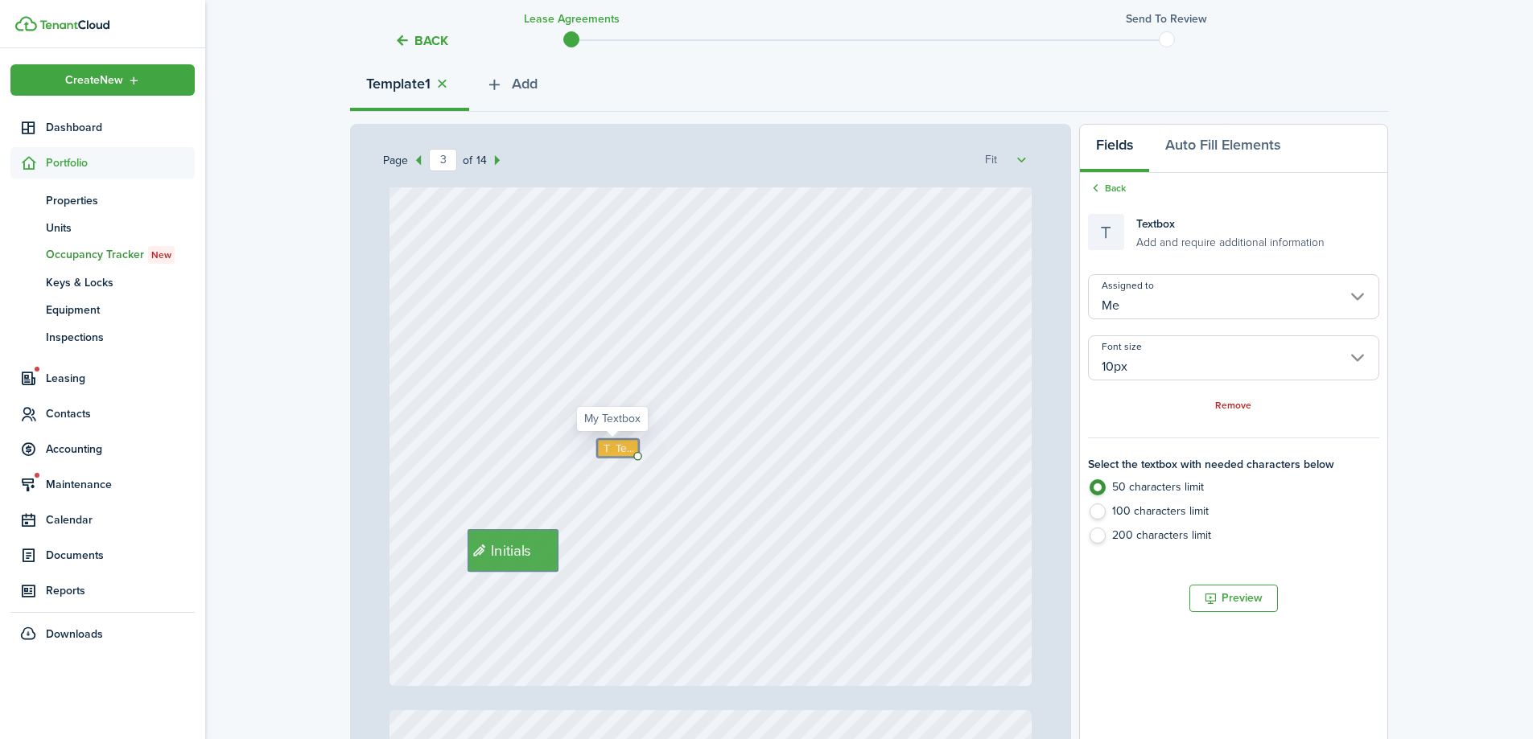
click at [617, 447] on span "Text" at bounding box center [624, 448] width 19 height 16
type textarea "$75"
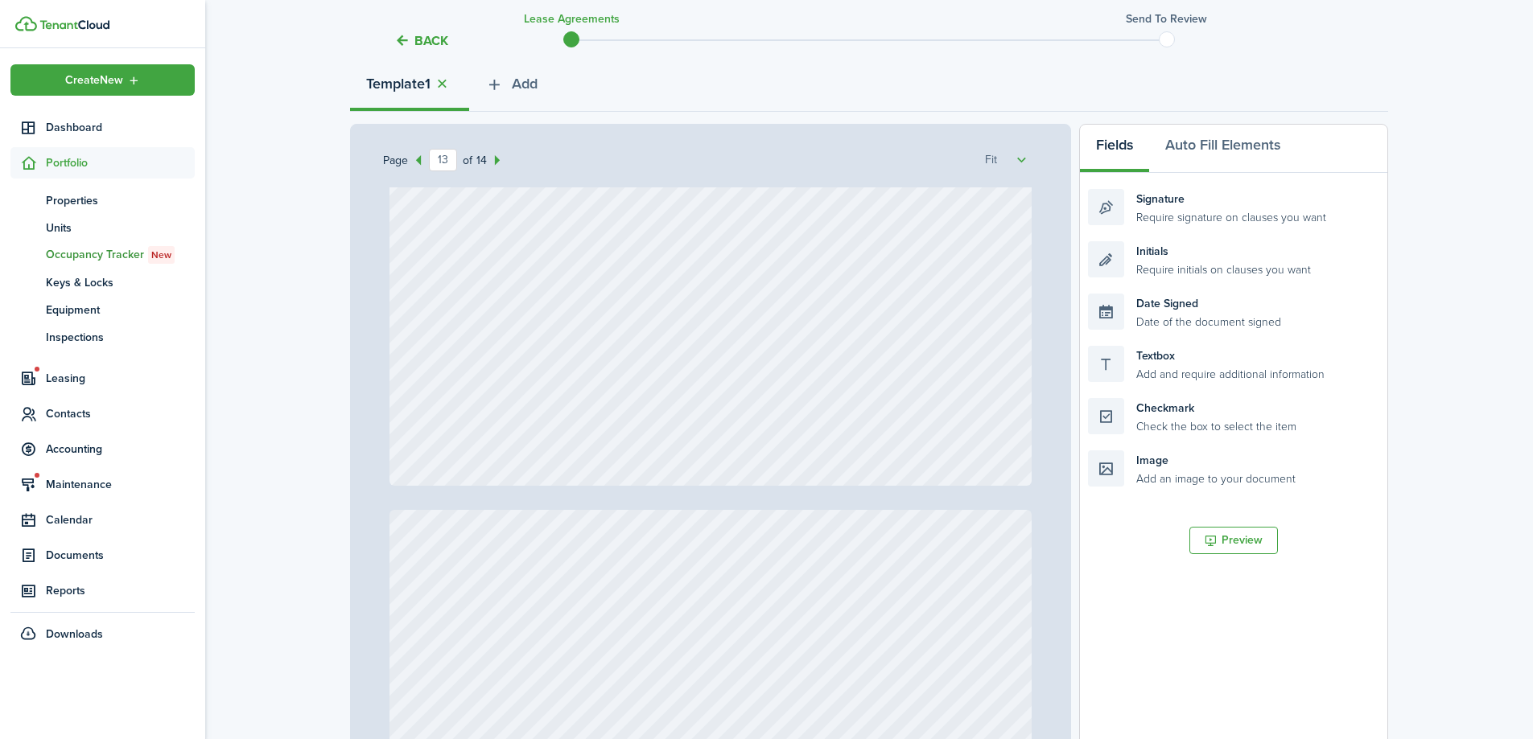
scroll to position [11620, 0]
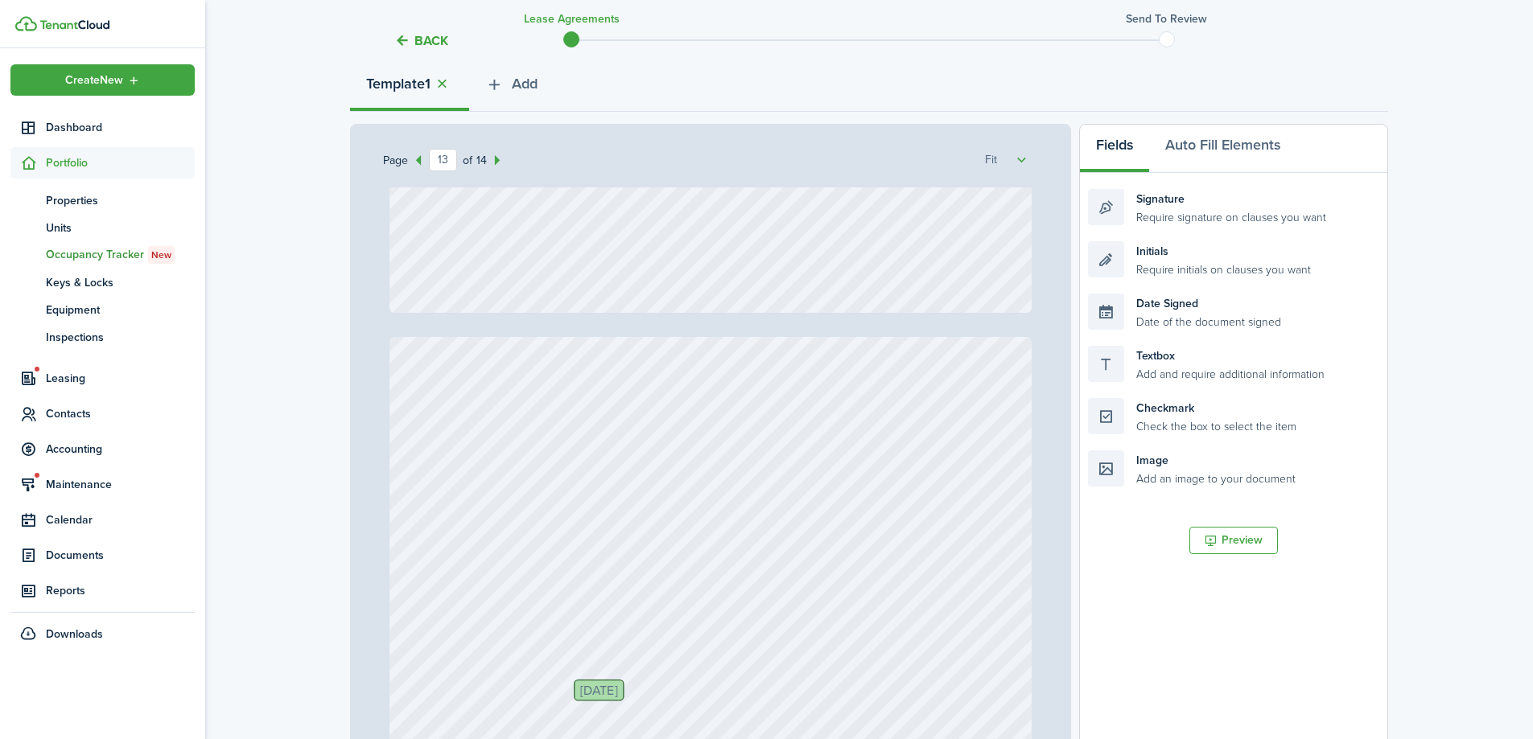
type input "14"
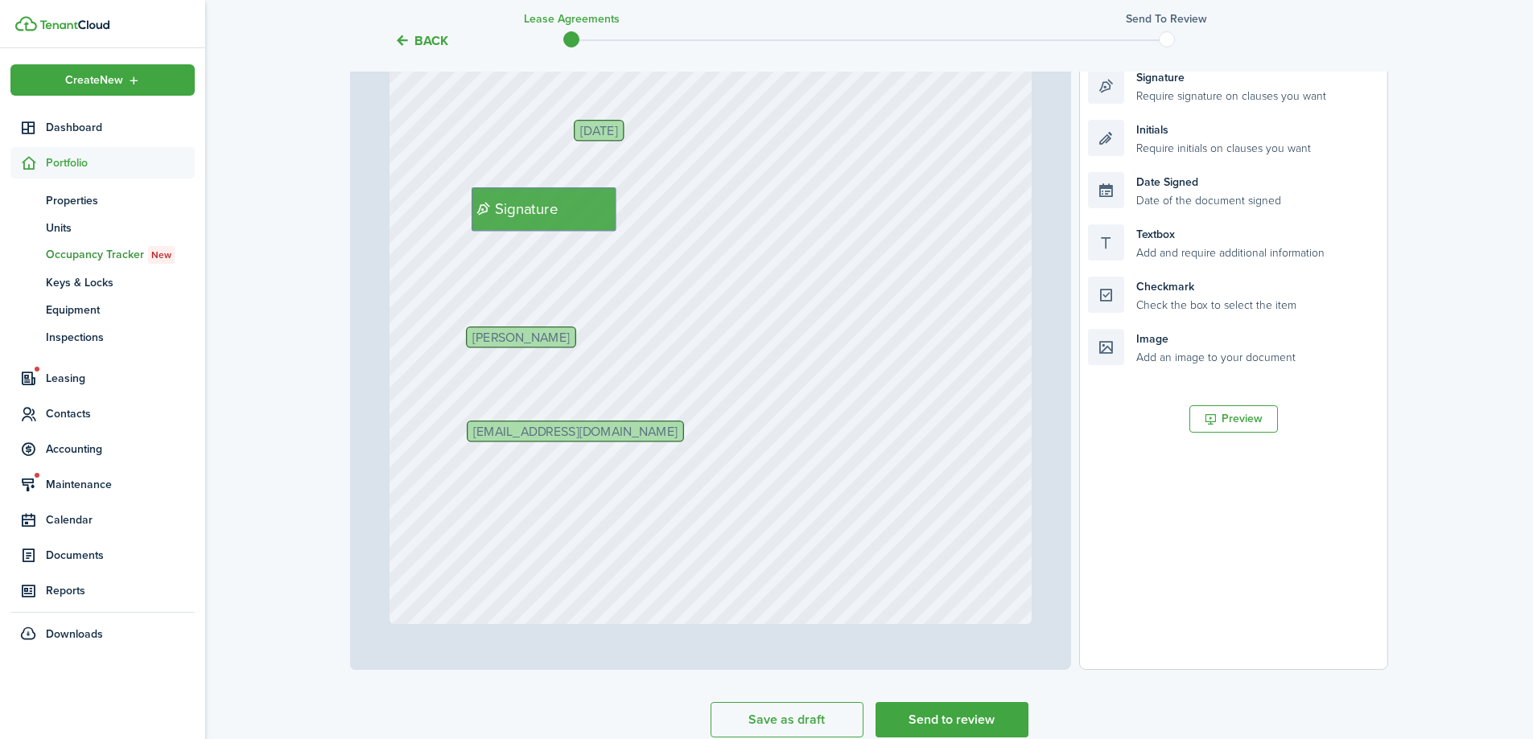
scroll to position [385, 0]
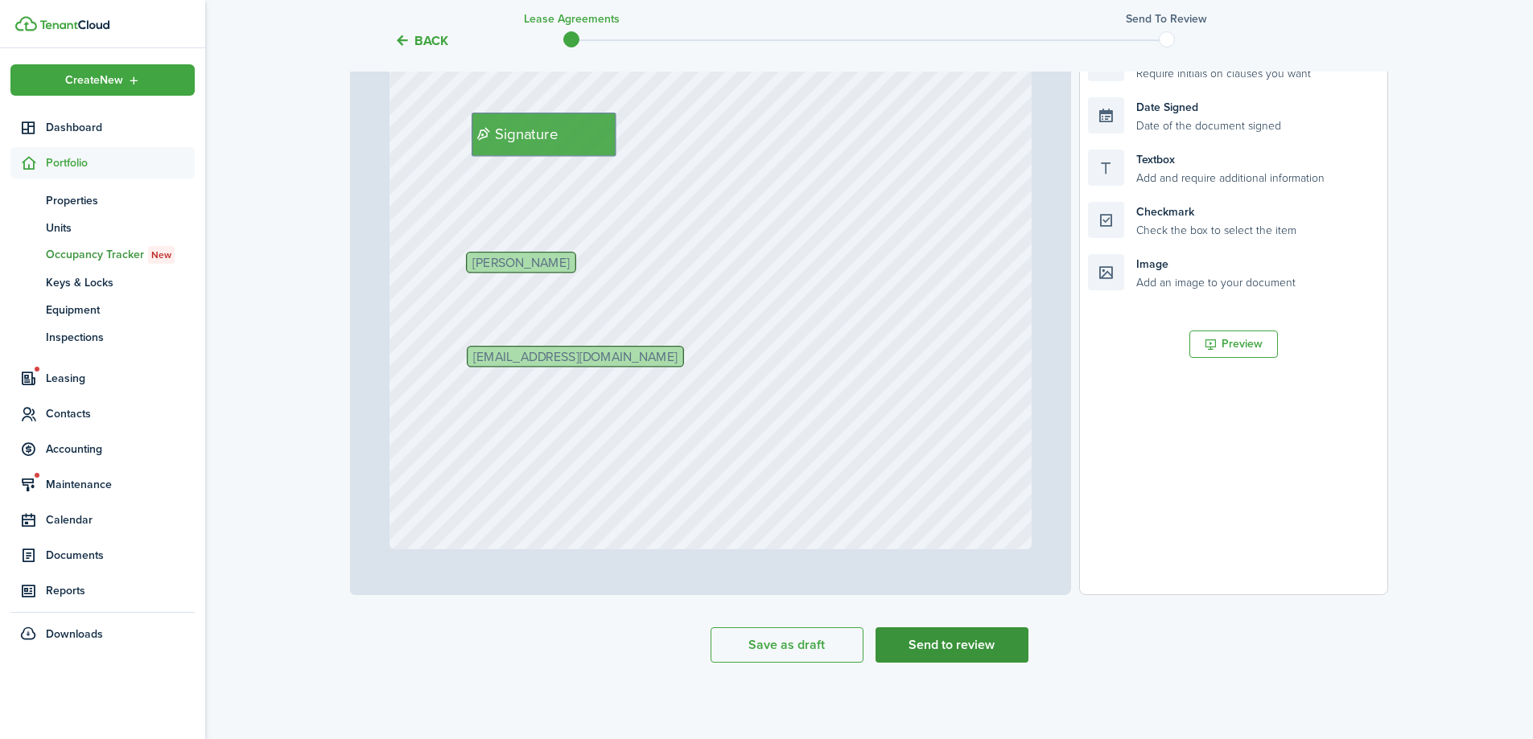
type textarea "$75"
click at [947, 645] on button "Send to review" at bounding box center [951, 645] width 153 height 35
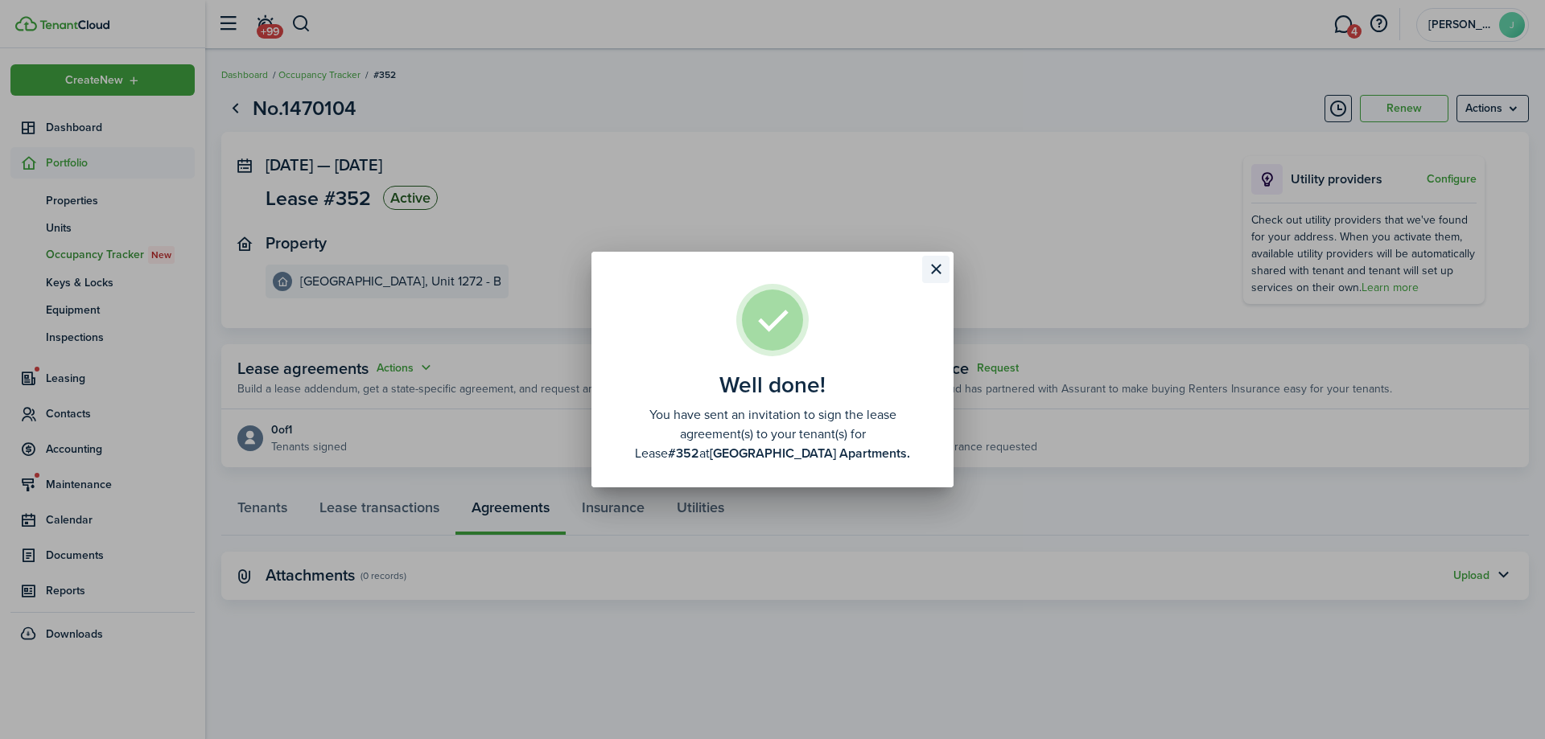
click at [927, 274] on button "Close modal" at bounding box center [935, 269] width 27 height 27
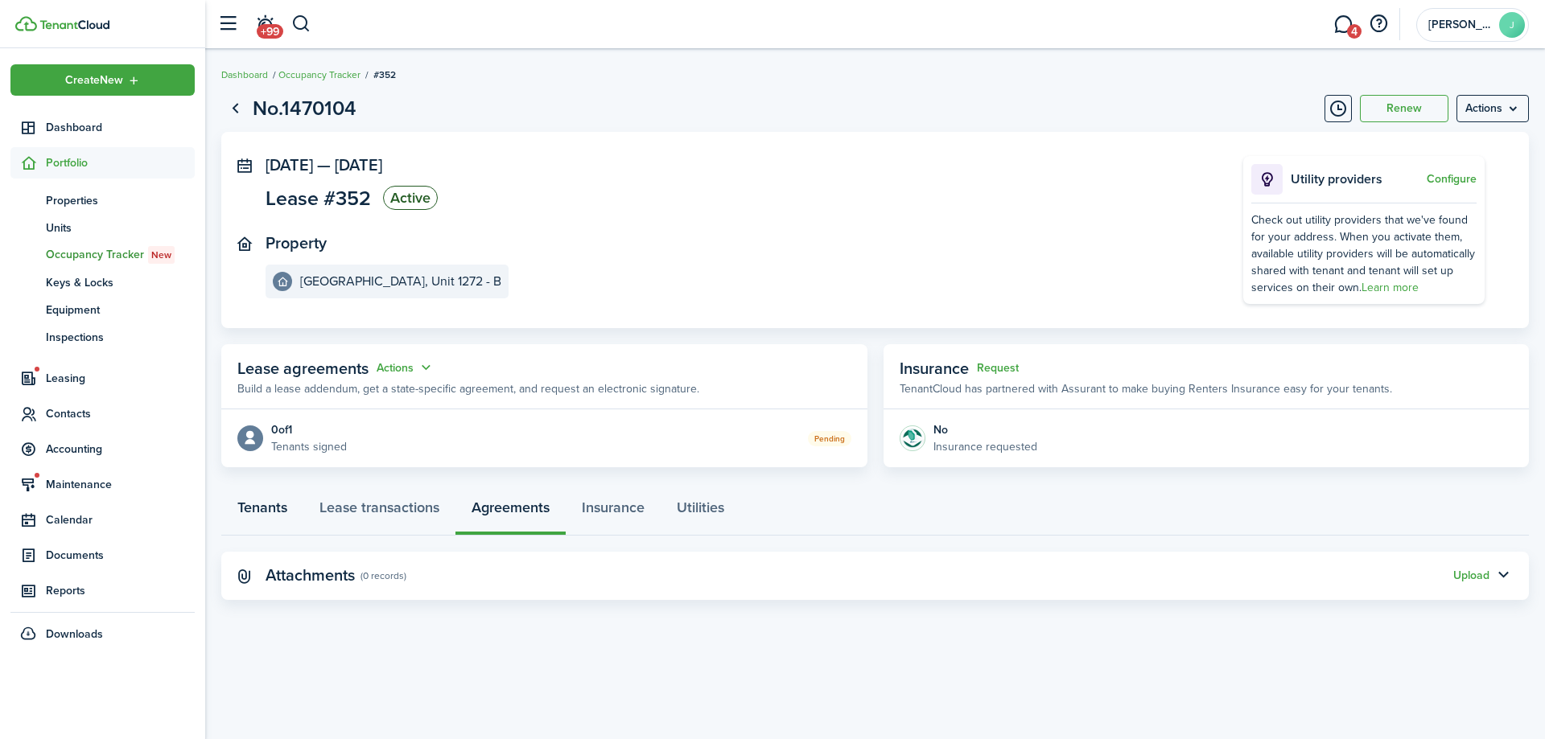
click at [285, 505] on link "Tenants" at bounding box center [262, 512] width 82 height 48
